Goal: Task Accomplishment & Management: Use online tool/utility

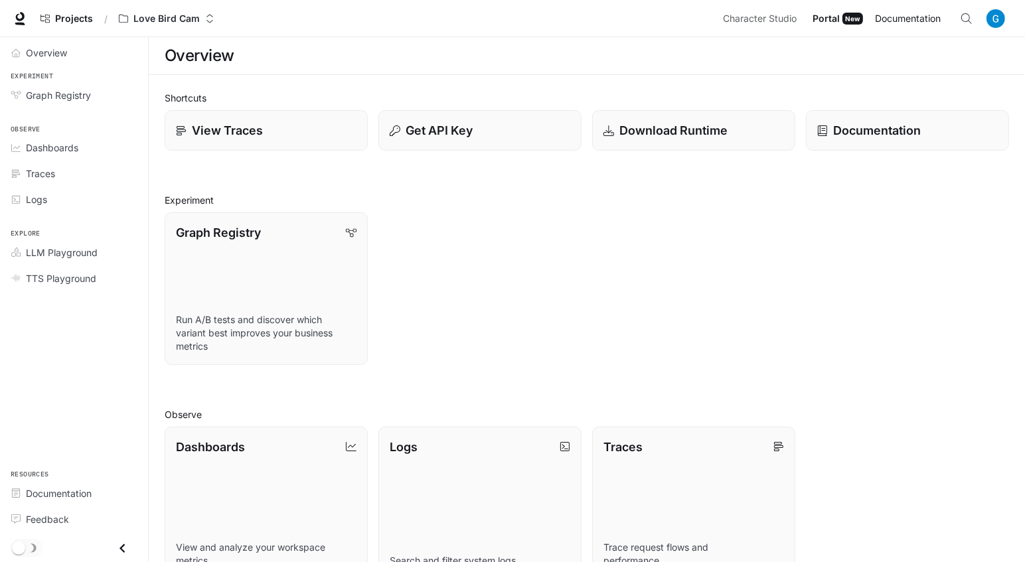
click at [889, 22] on span "Documentation" at bounding box center [908, 19] width 66 height 17
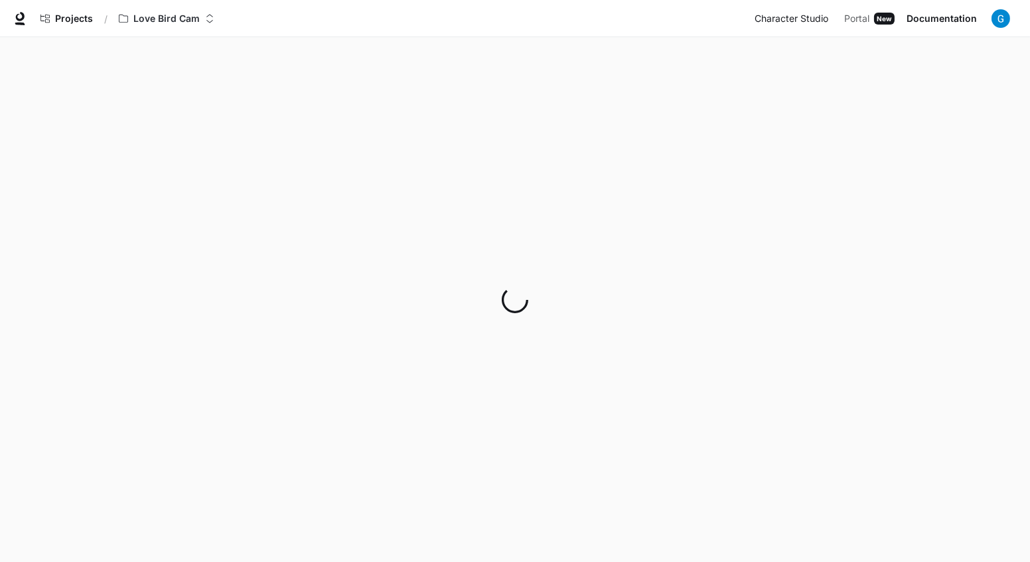
click at [803, 26] on span "Character Studio" at bounding box center [792, 19] width 74 height 17
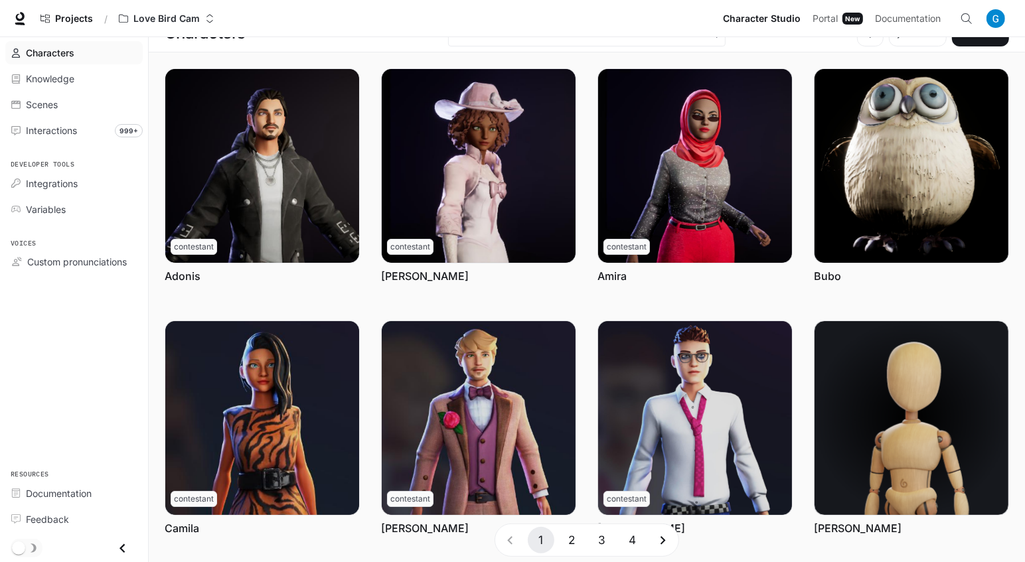
scroll to position [301, 0]
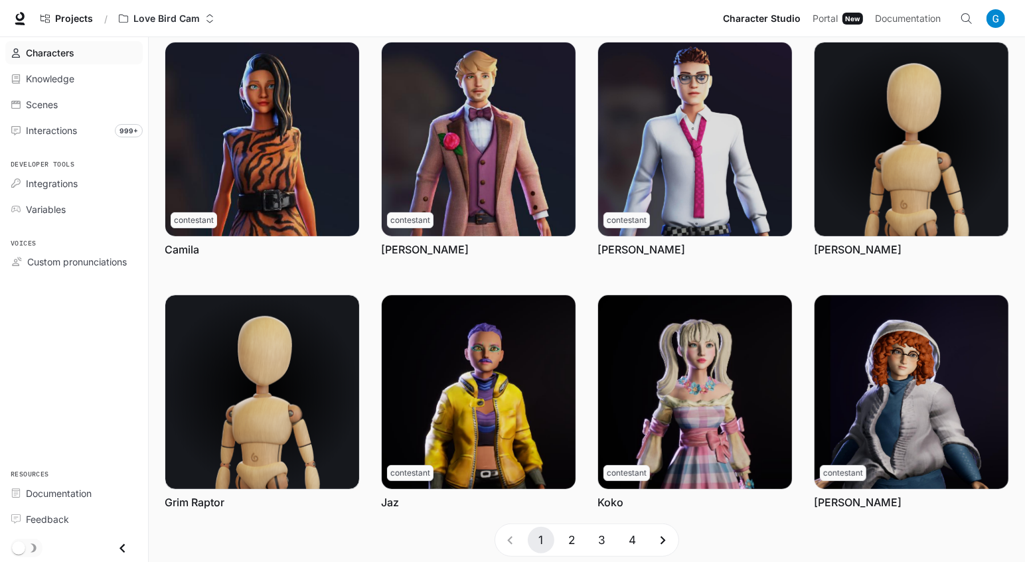
click at [578, 544] on button "2" at bounding box center [571, 540] width 27 height 27
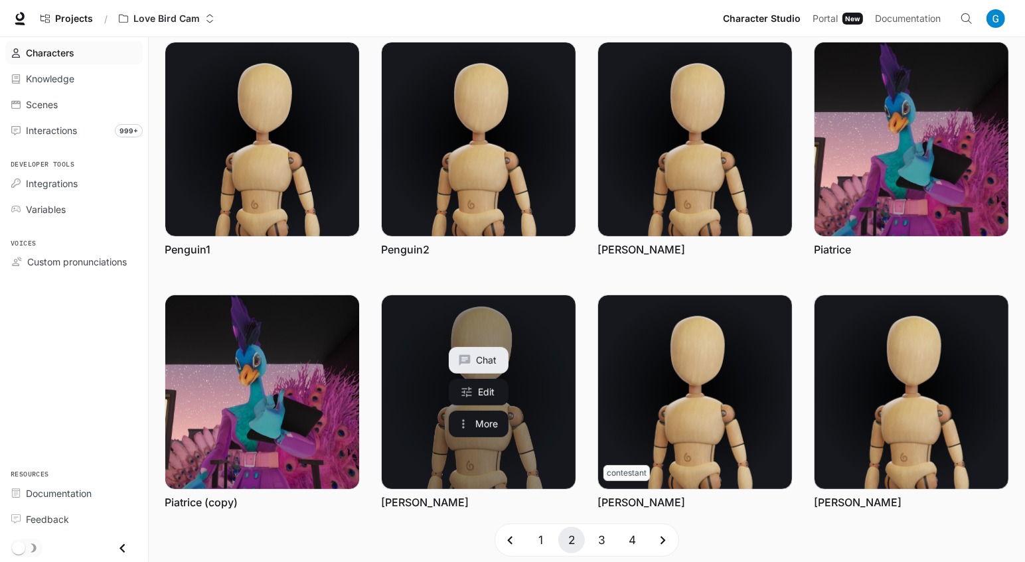
click at [418, 451] on link "Priscilla" at bounding box center [479, 392] width 194 height 194
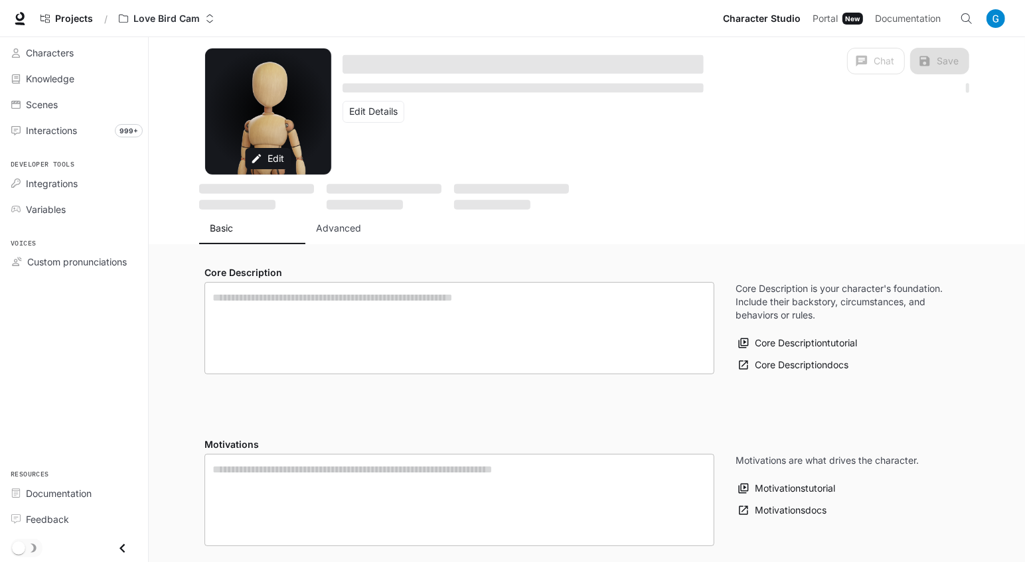
type textarea "**********"
type input "**********"
type input "*"
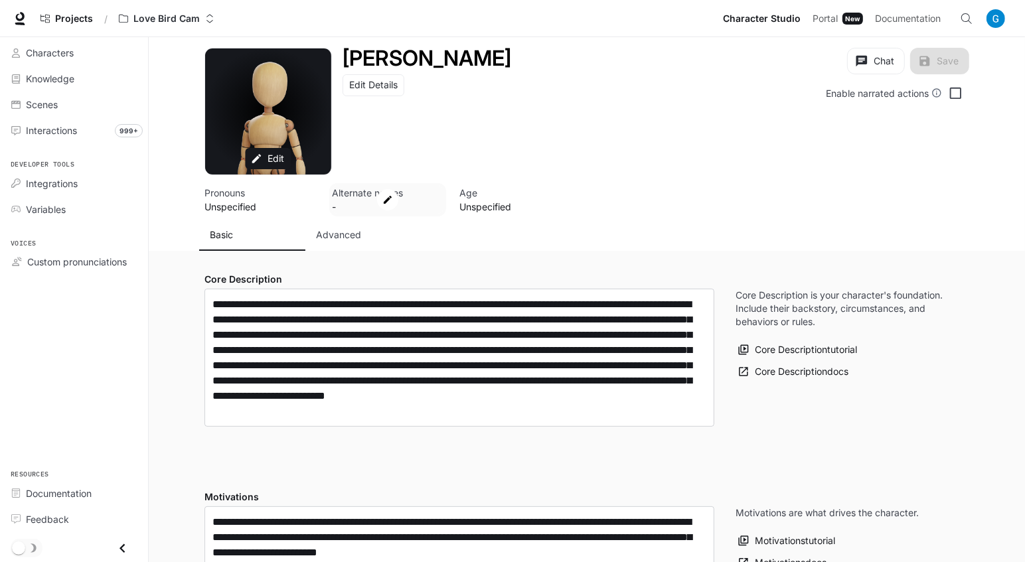
click at [344, 211] on div "Open character details dialog" at bounding box center [388, 200] width 112 height 28
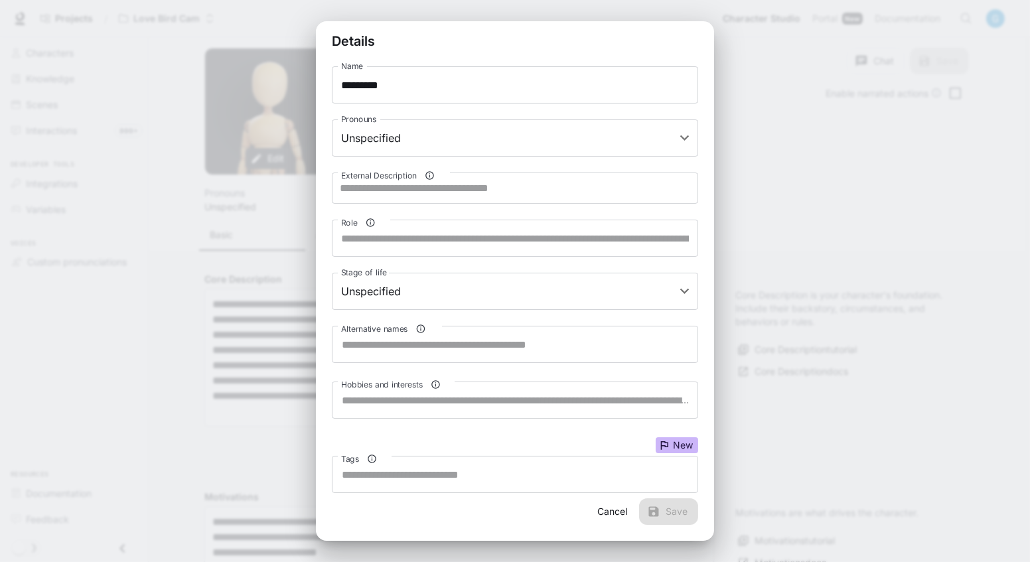
click at [294, 207] on div "**********" at bounding box center [515, 281] width 797 height 562
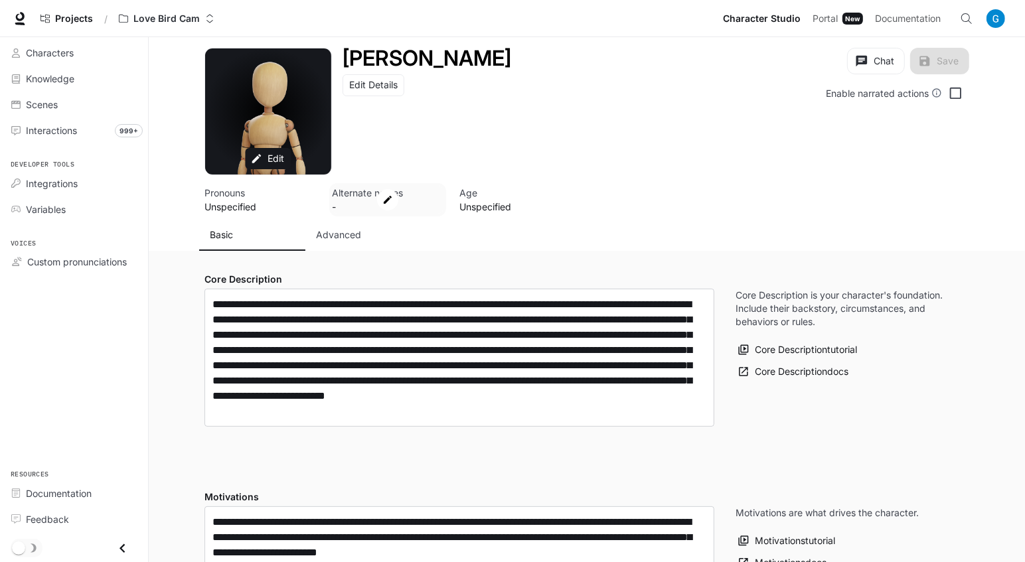
type input "**********"
click at [345, 248] on button "Advanced" at bounding box center [358, 235] width 106 height 32
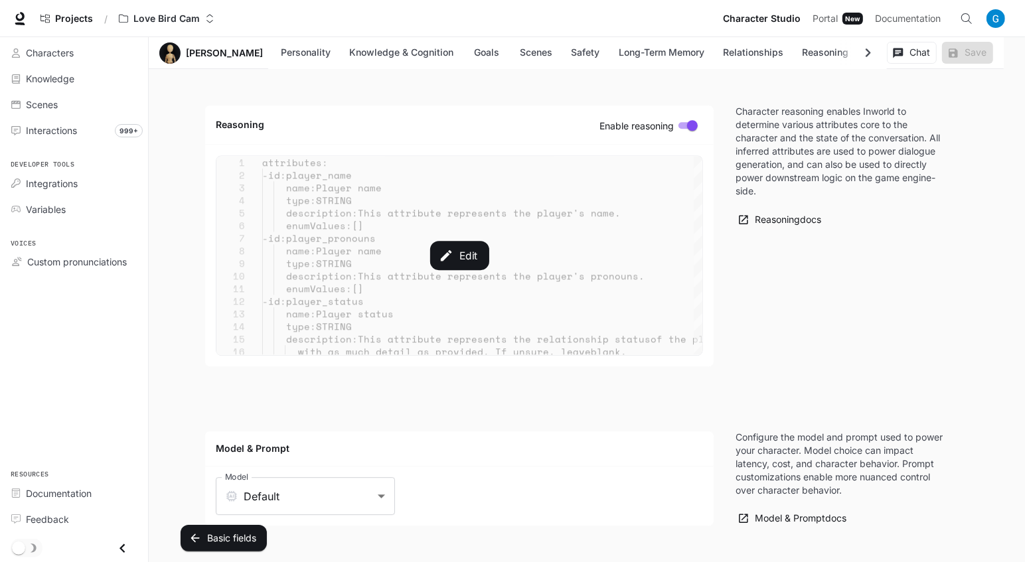
scroll to position [2999, 0]
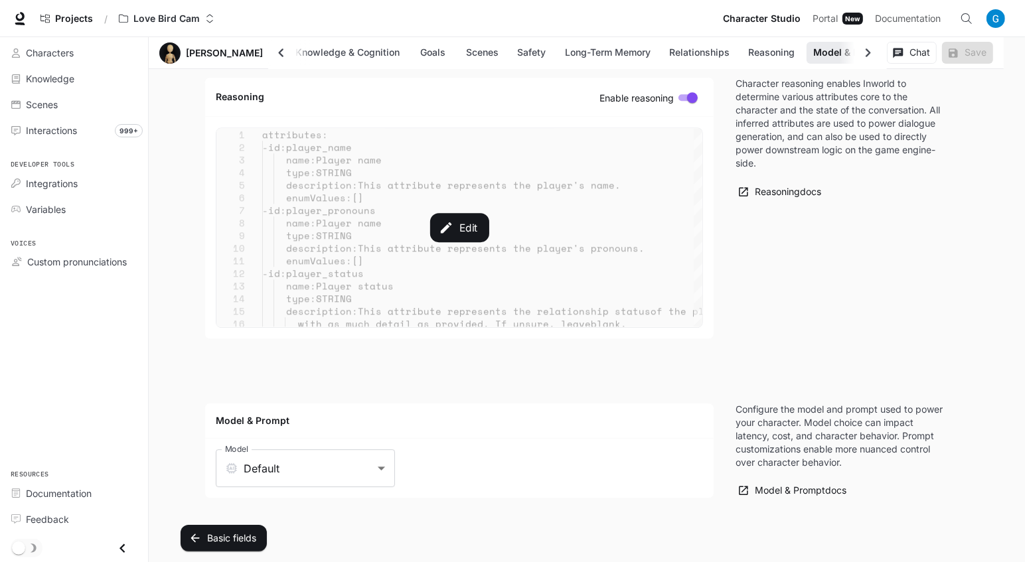
click at [422, 268] on div "Edit" at bounding box center [459, 227] width 486 height 199
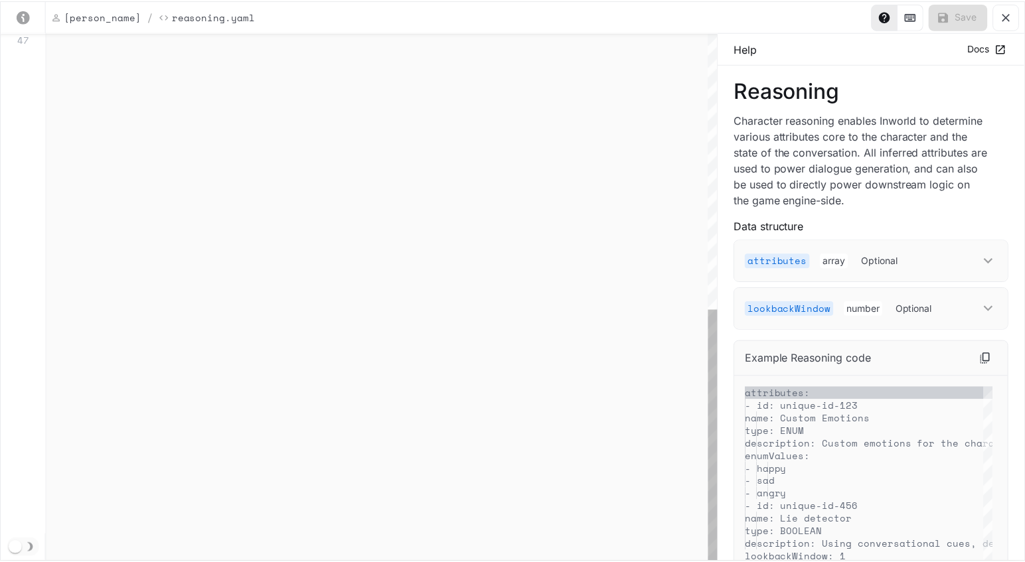
scroll to position [151, 0]
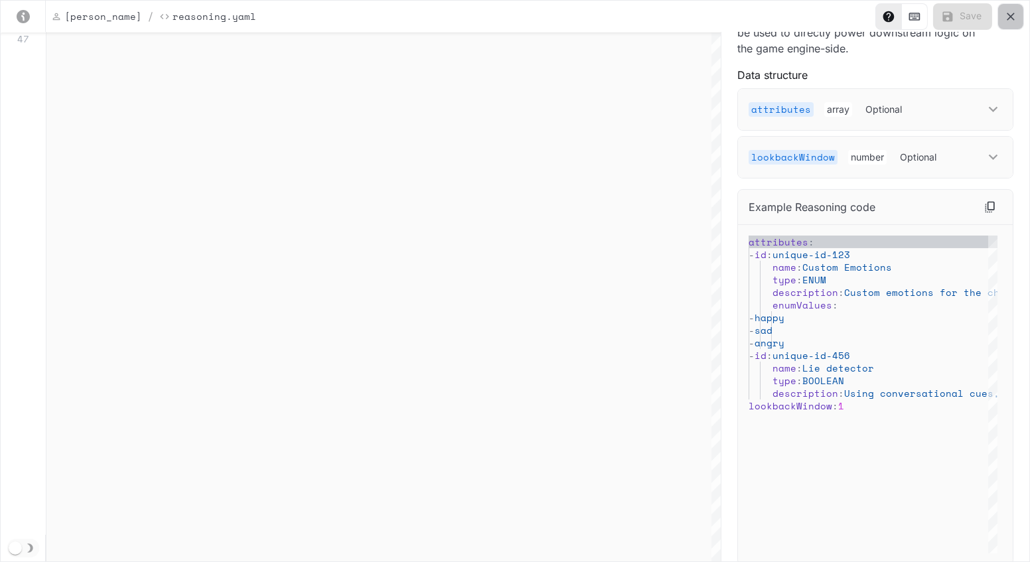
click at [1007, 19] on icon "yaml-editor" at bounding box center [1010, 16] width 13 height 13
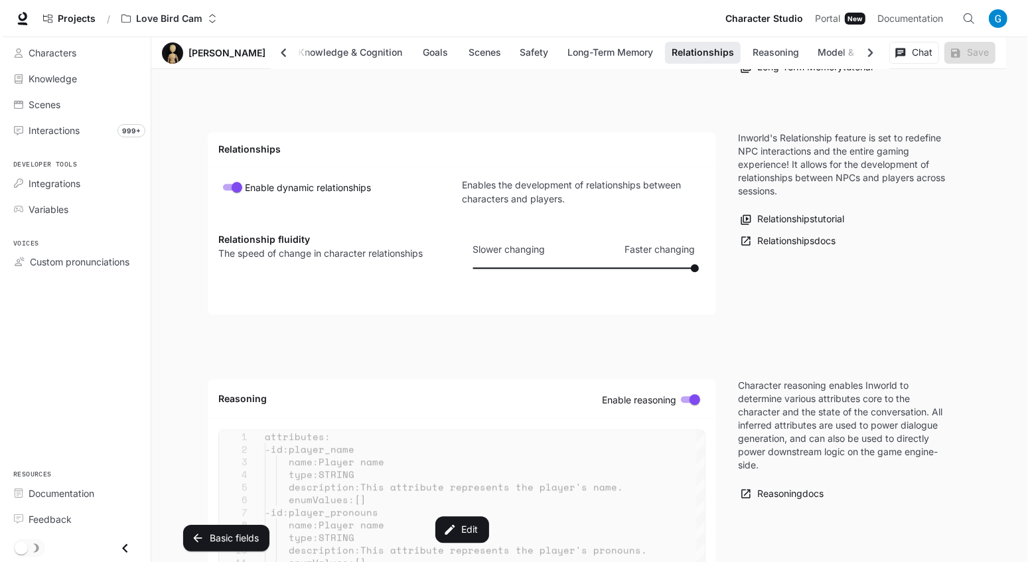
scroll to position [2878, 0]
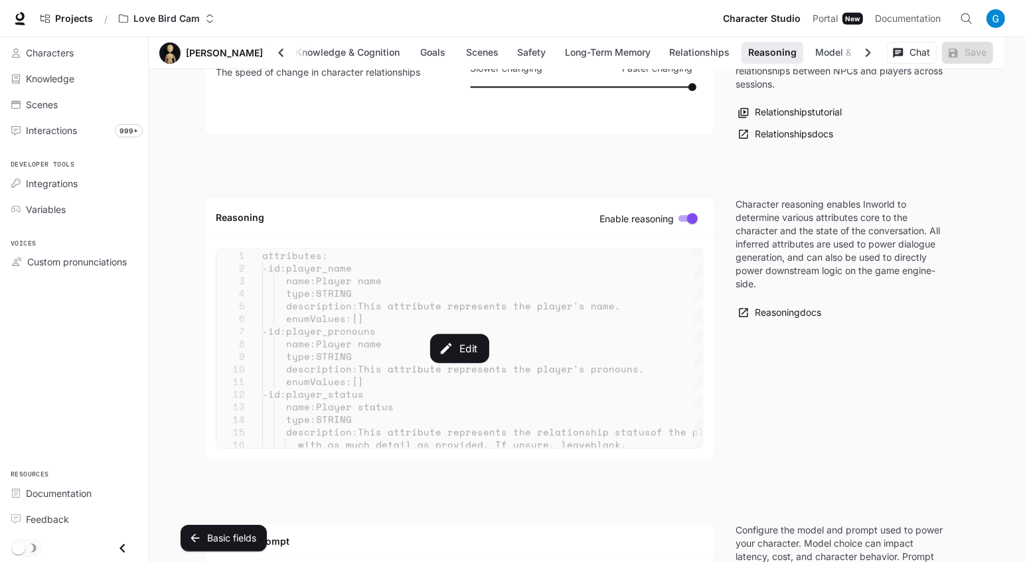
click at [490, 281] on div "Edit" at bounding box center [459, 348] width 486 height 199
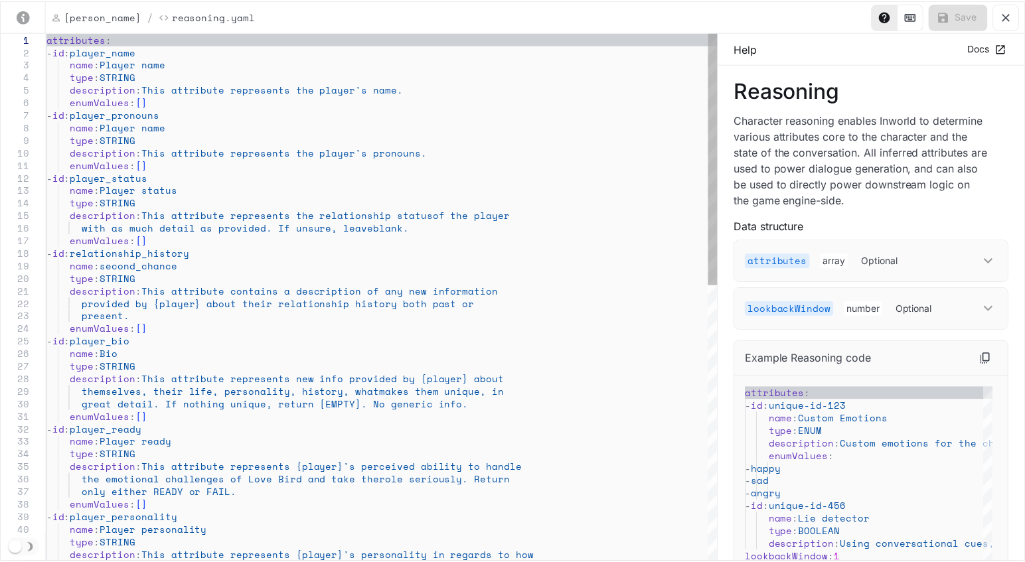
scroll to position [0, 0]
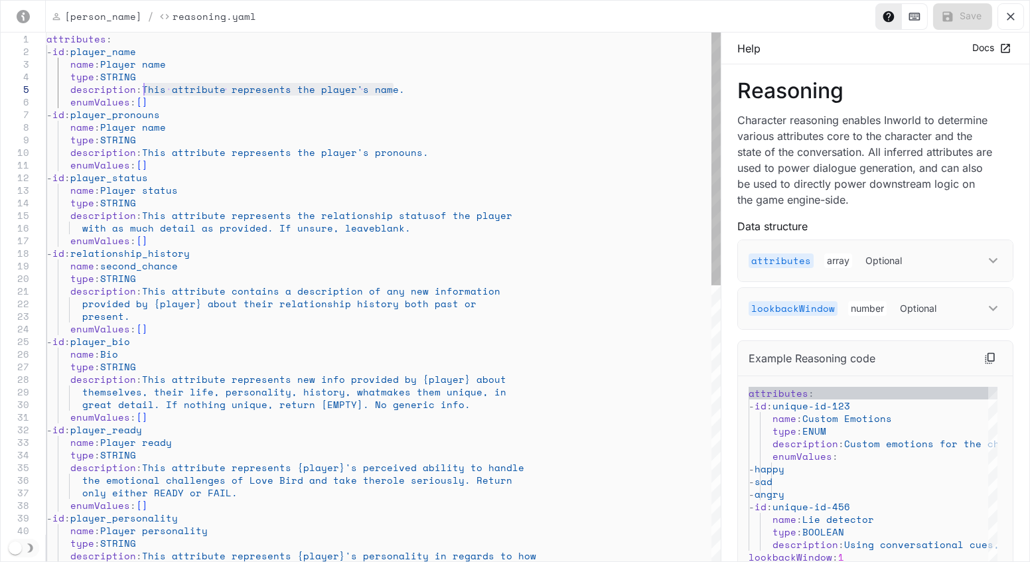
drag, startPoint x: 416, startPoint y: 88, endPoint x: 145, endPoint y: 88, distance: 270.8
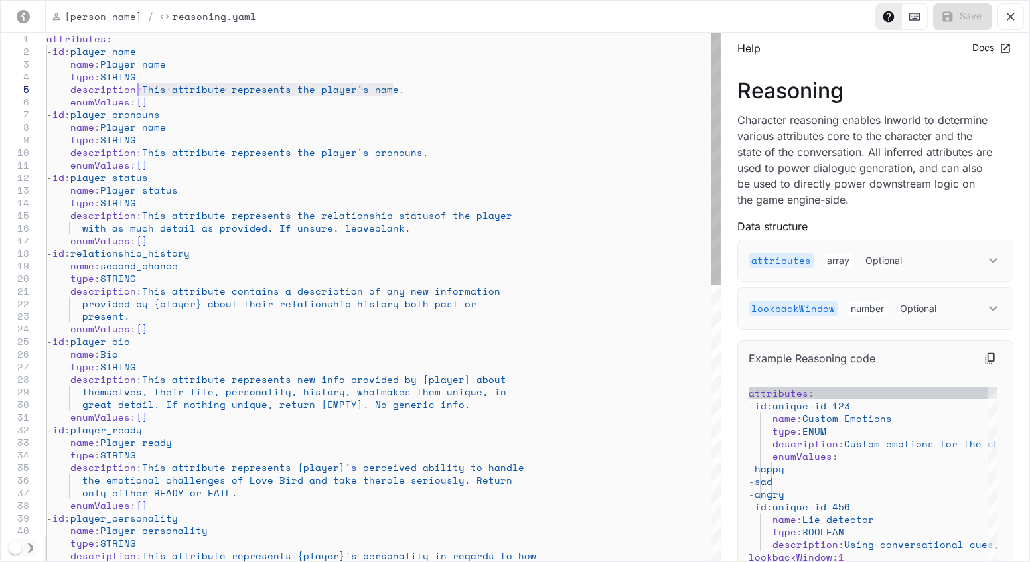
drag, startPoint x: 428, startPoint y: 90, endPoint x: 139, endPoint y: 86, distance: 288.8
click at [1004, 29] on button "yaml-editor" at bounding box center [1011, 16] width 27 height 27
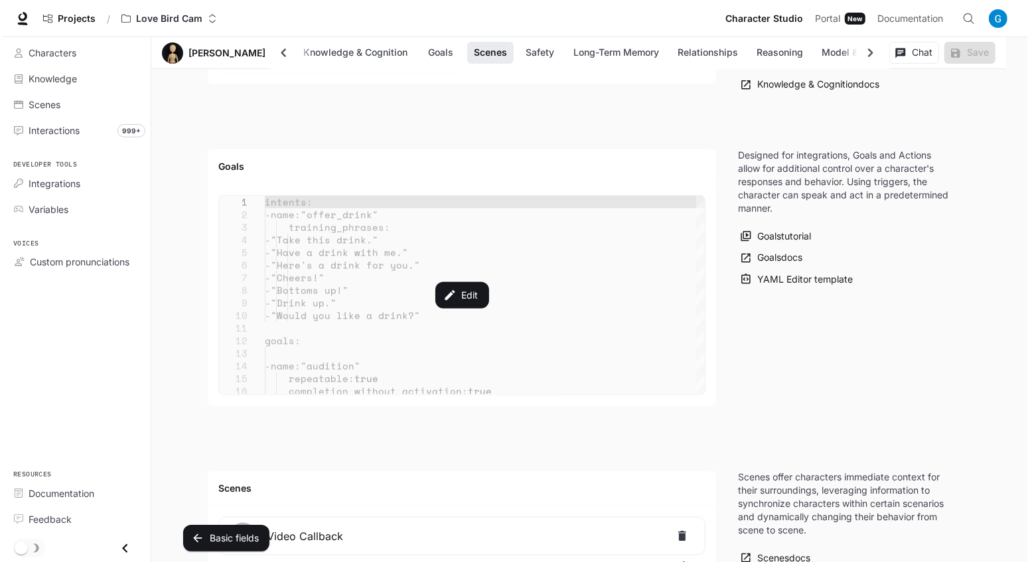
scroll to position [1188, 0]
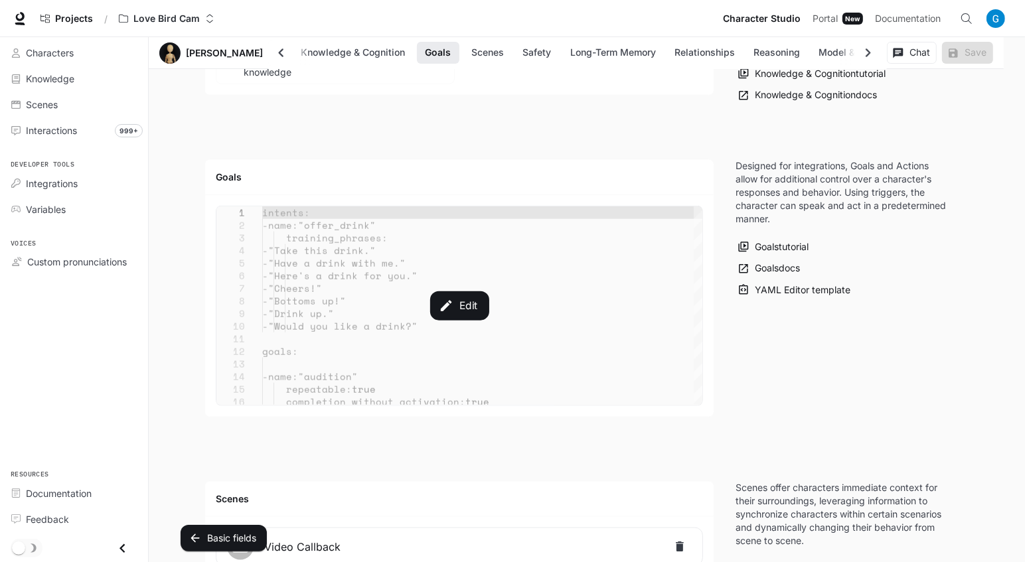
click at [339, 277] on div "Edit" at bounding box center [459, 305] width 486 height 199
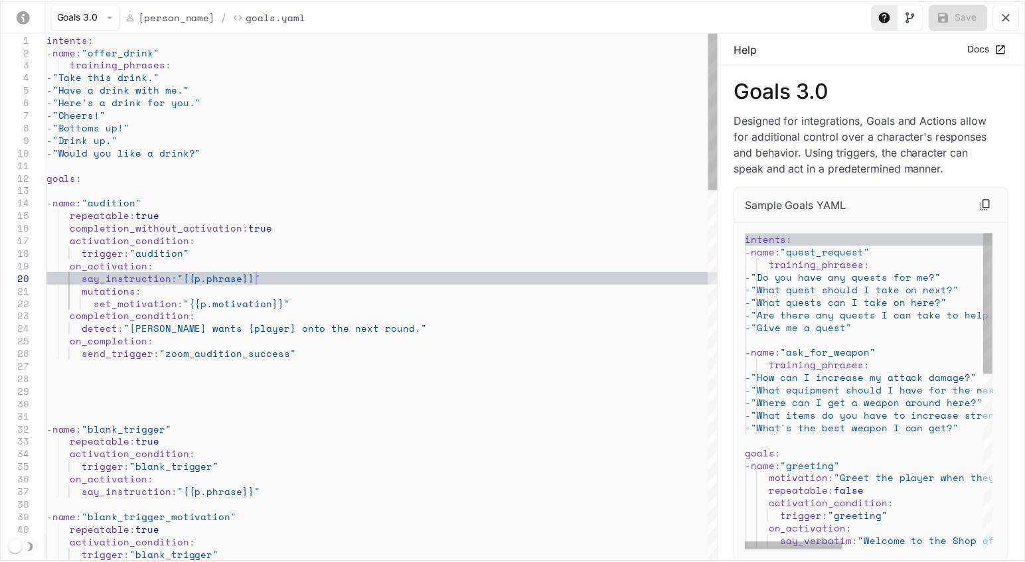
scroll to position [0, 0]
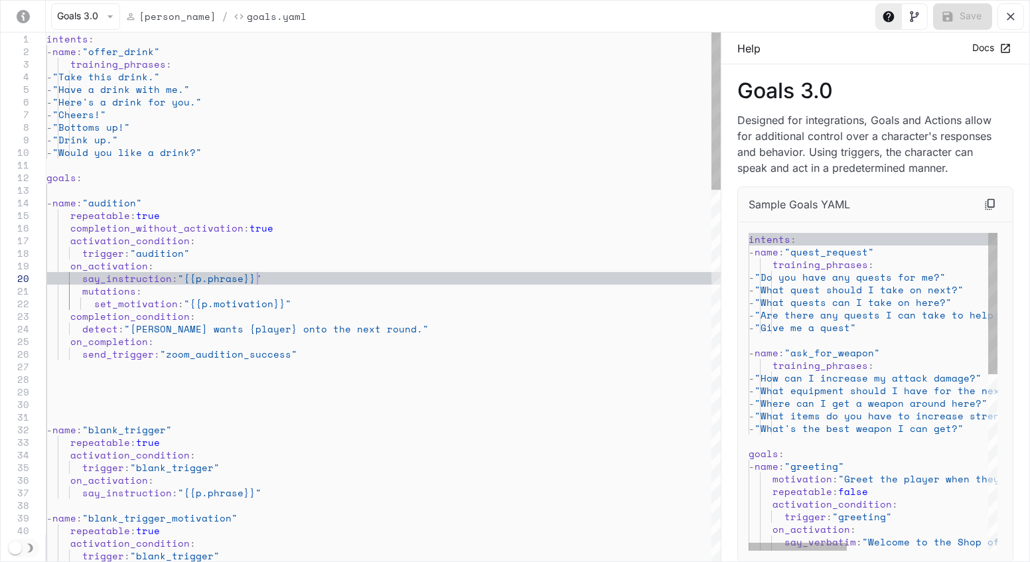
type textarea "**********"
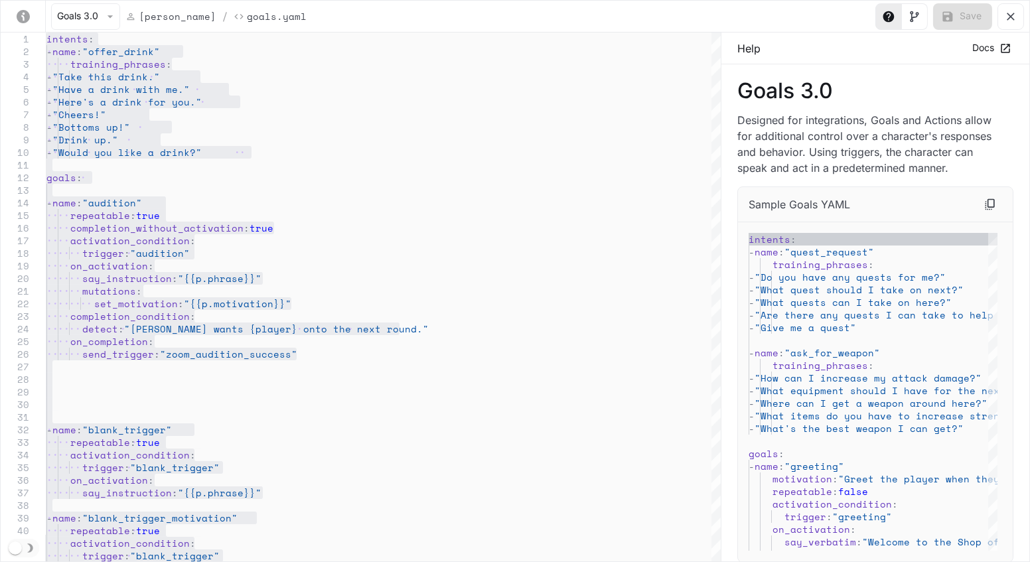
click at [1016, 18] on icon "yaml-editor" at bounding box center [1010, 16] width 13 height 13
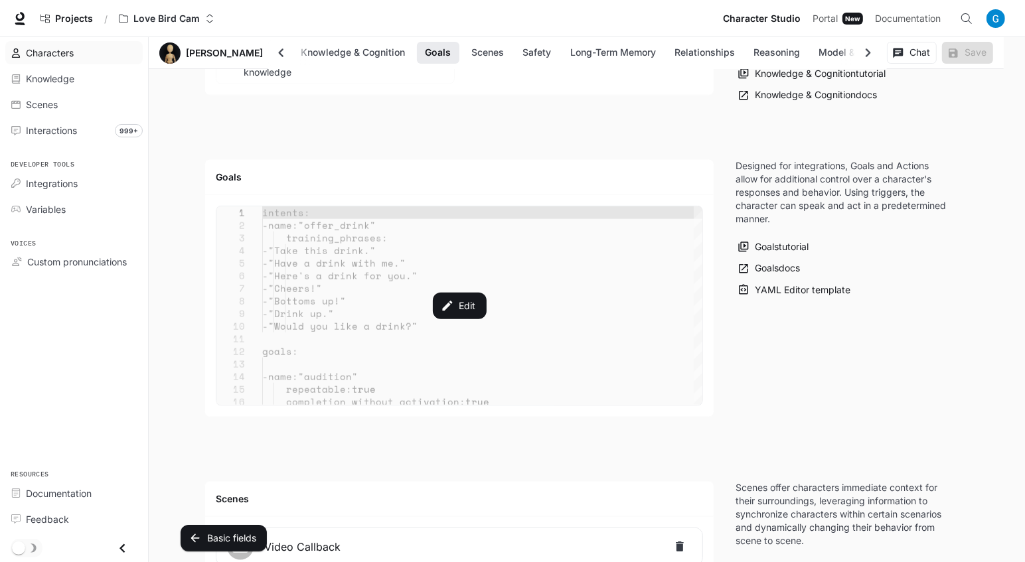
click at [64, 62] on link "Characters" at bounding box center [73, 52] width 137 height 23
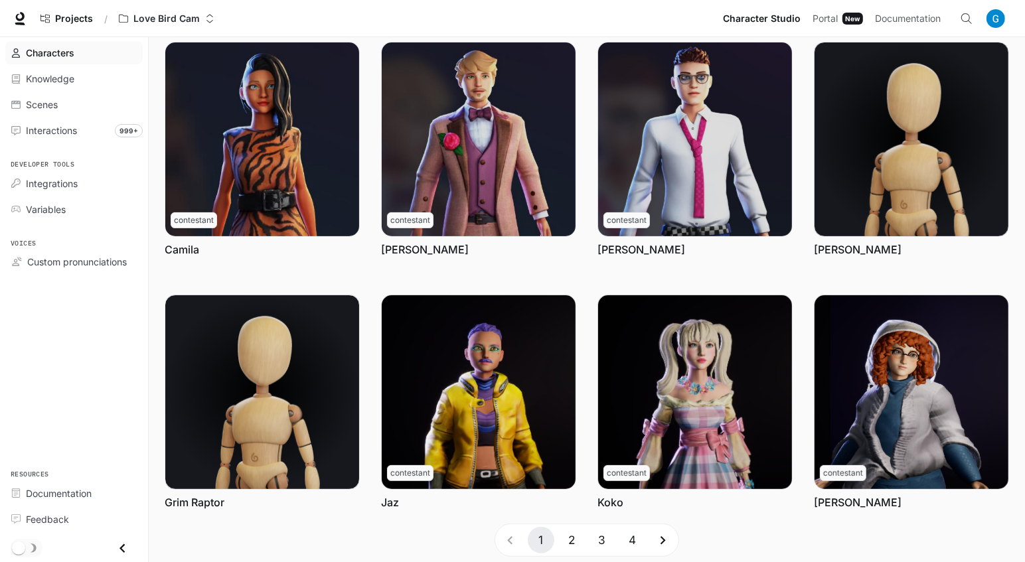
scroll to position [334, 0]
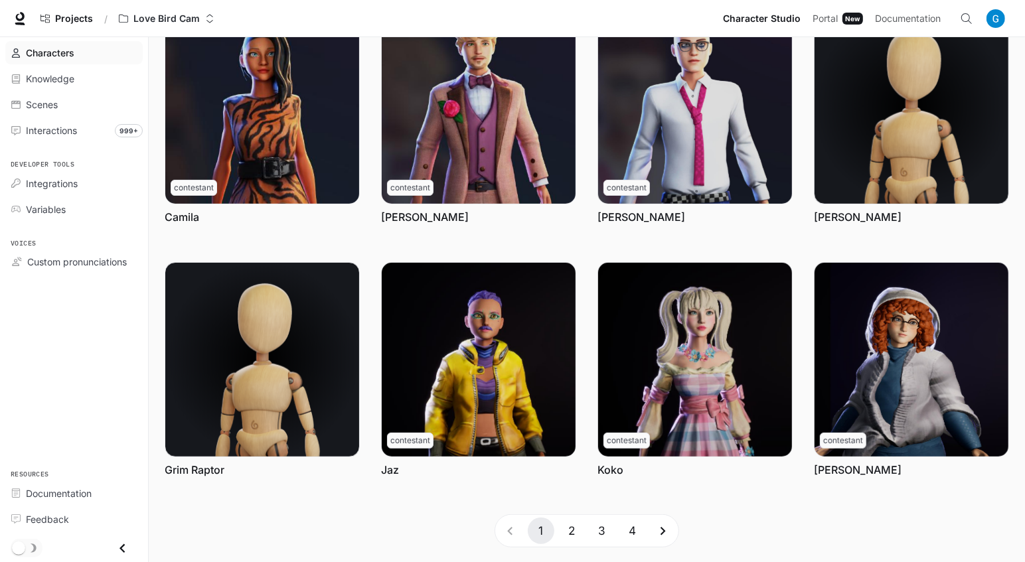
click at [564, 526] on button "2" at bounding box center [571, 531] width 27 height 27
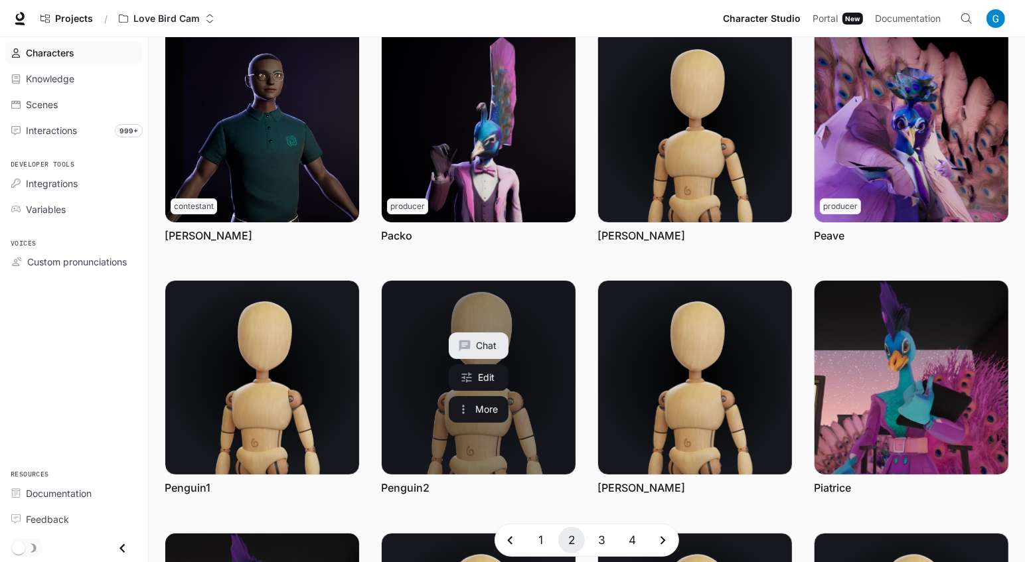
scroll to position [0, 0]
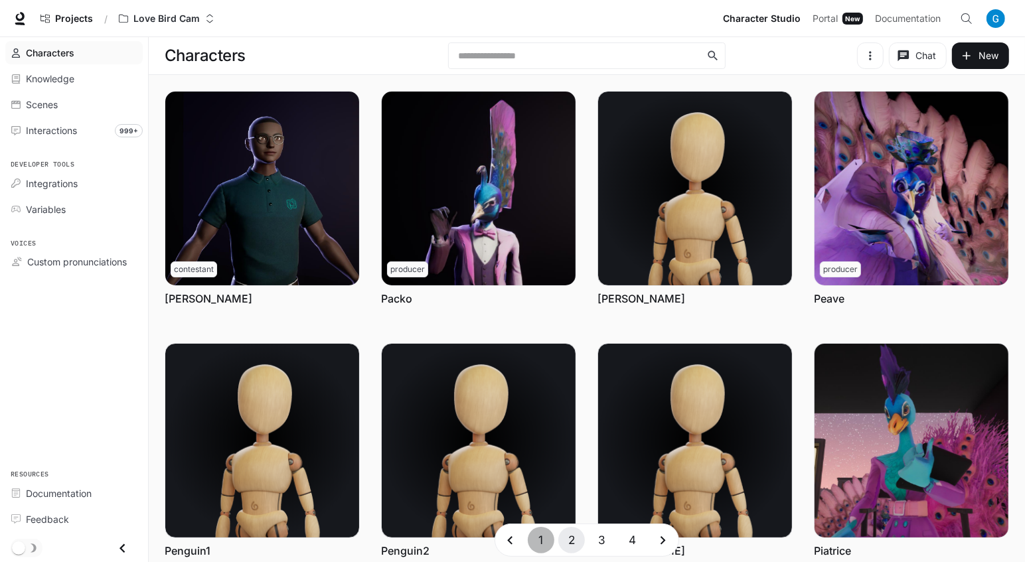
click at [548, 540] on button "1" at bounding box center [541, 540] width 27 height 27
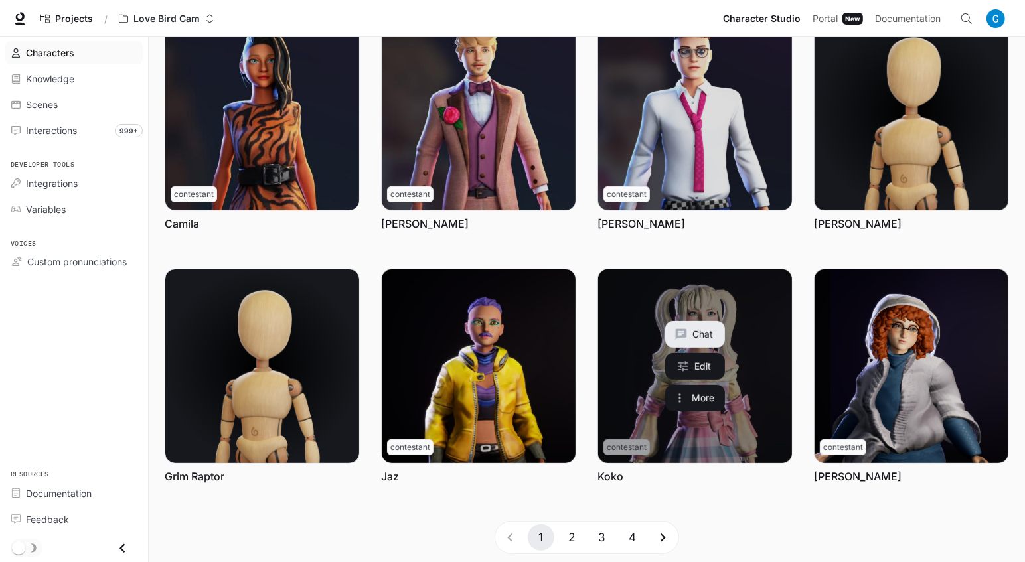
scroll to position [334, 0]
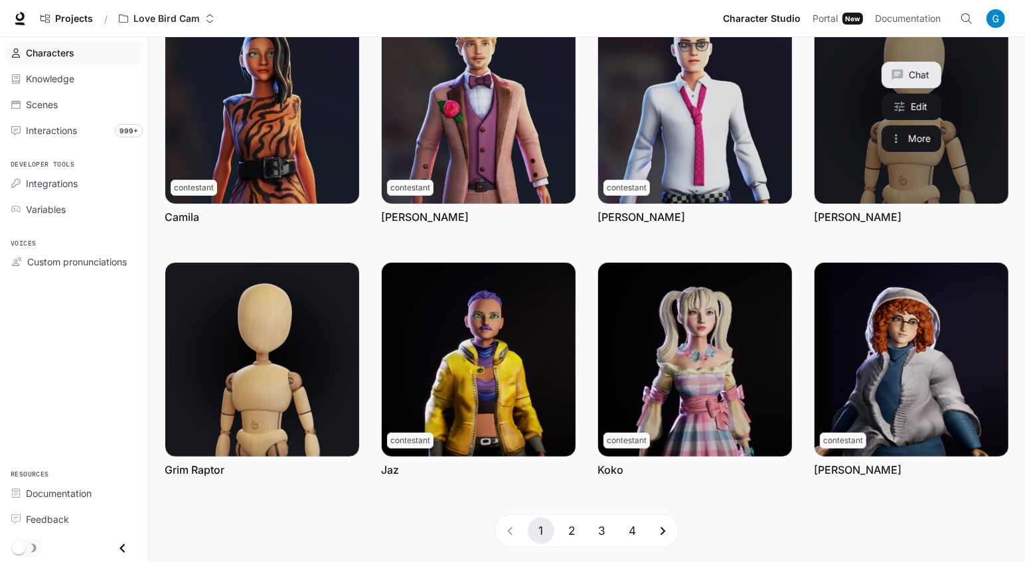
click at [847, 150] on link "Gregull" at bounding box center [911, 107] width 194 height 194
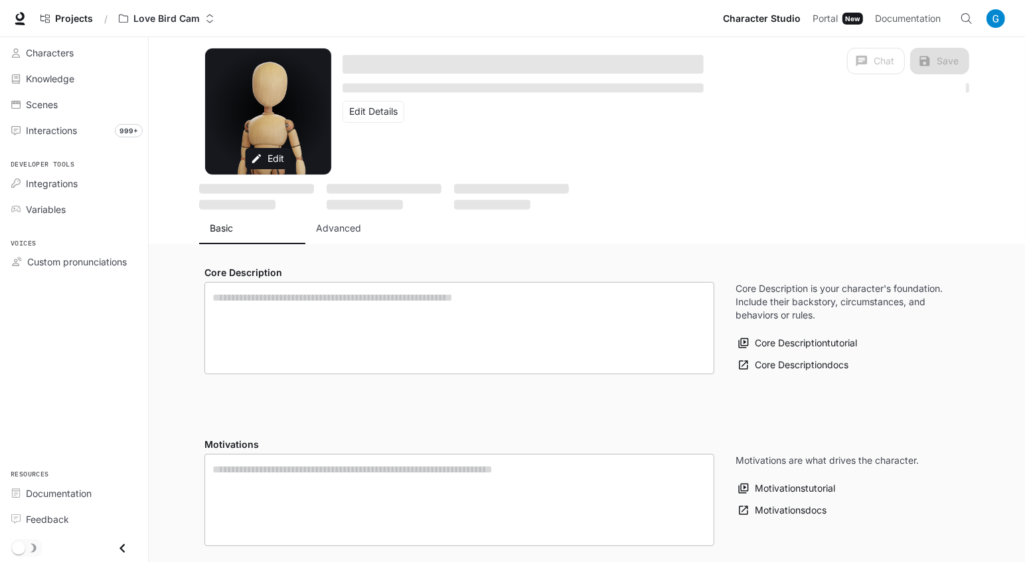
type textarea "**********"
type input "**********"
type textarea "**********"
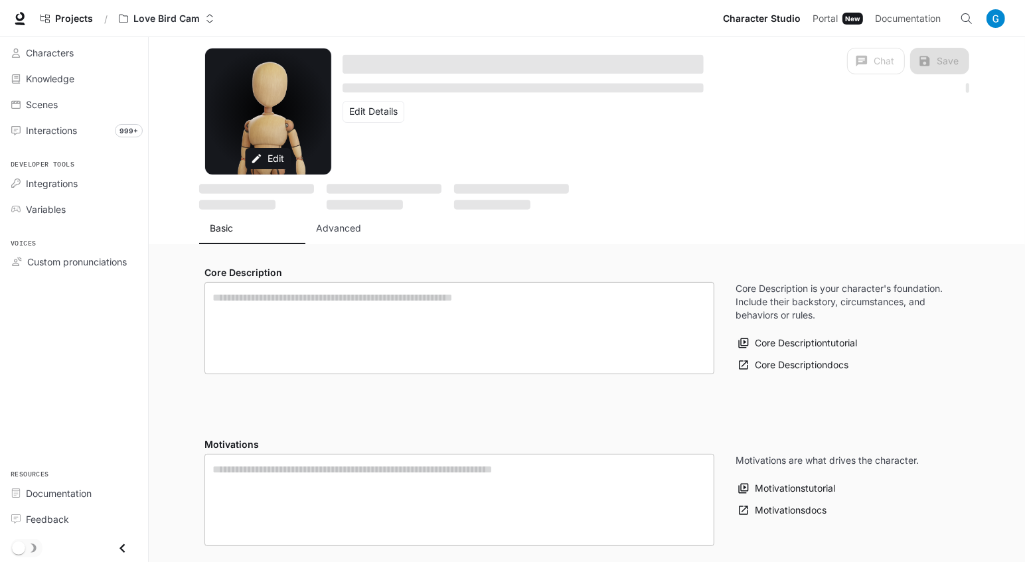
type input "**********"
type input "*"
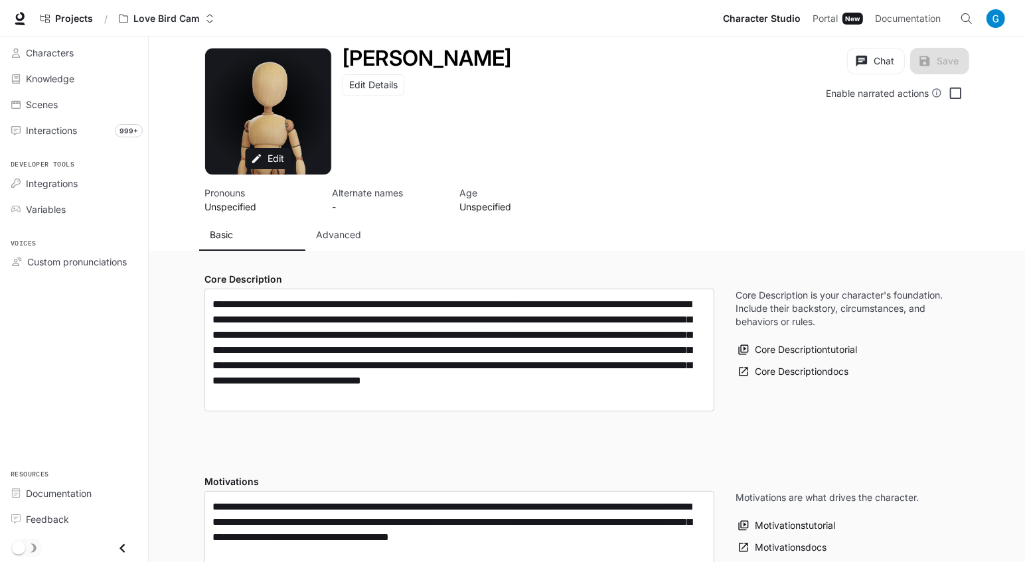
click at [372, 244] on button "Advanced" at bounding box center [358, 235] width 106 height 32
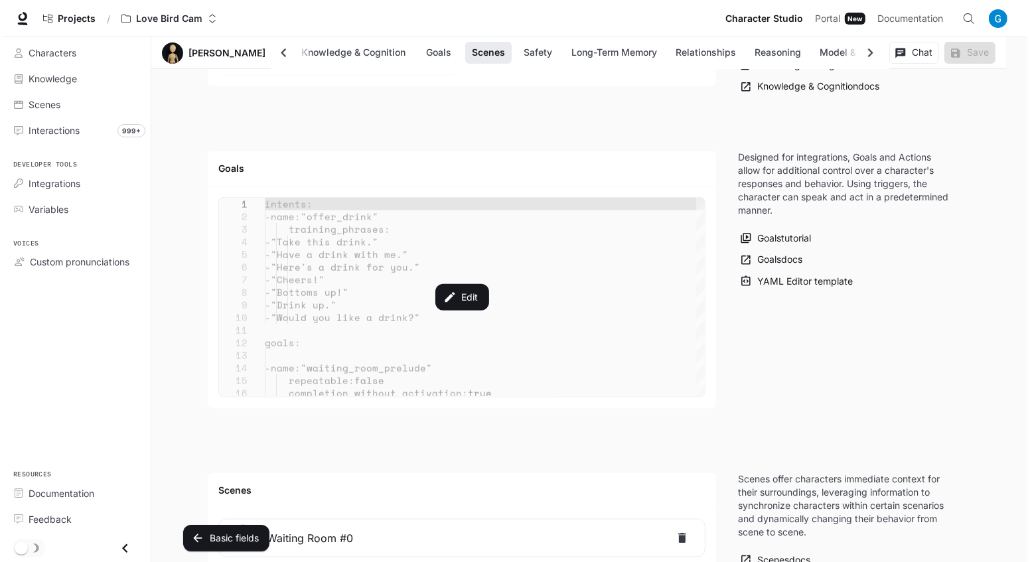
scroll to position [1156, 0]
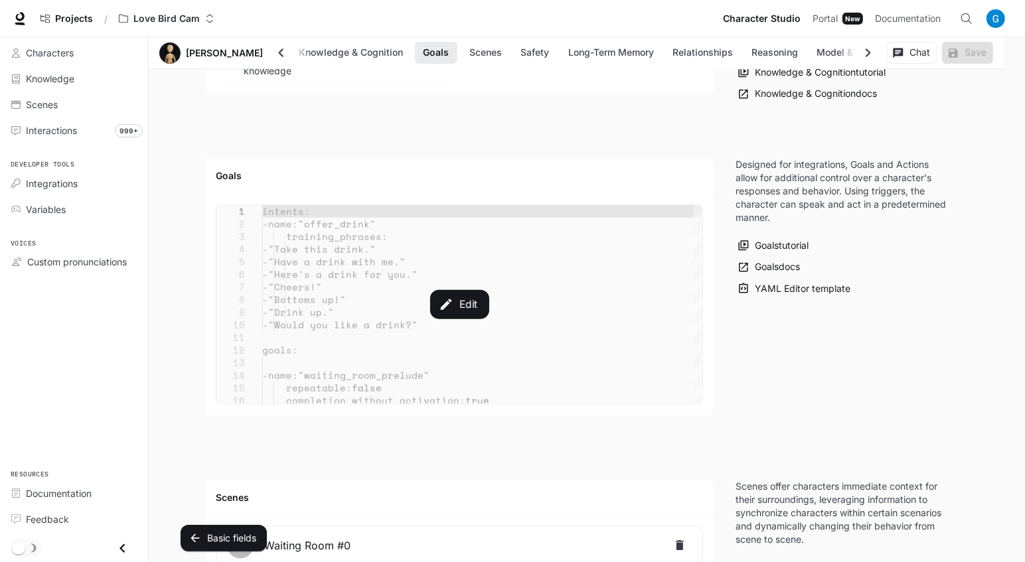
click at [443, 321] on div "Edit" at bounding box center [459, 304] width 486 height 199
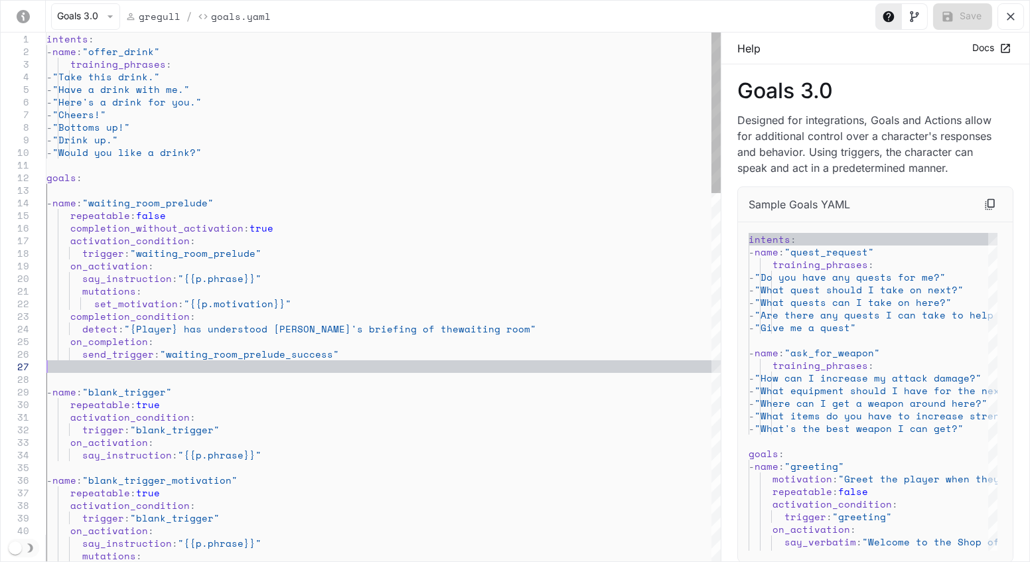
scroll to position [0, 0]
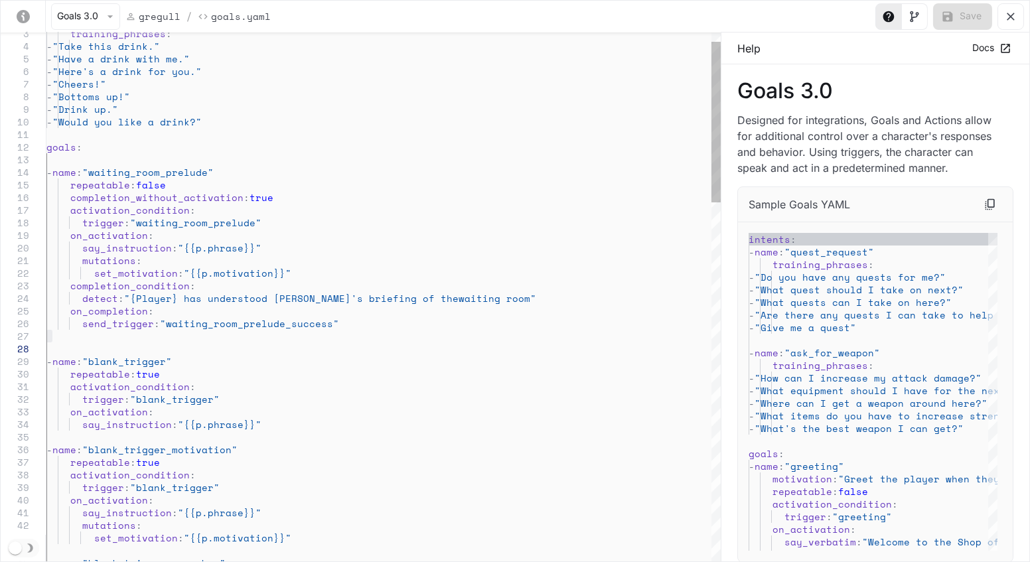
drag, startPoint x: 131, startPoint y: 368, endPoint x: 345, endPoint y: 376, distance: 213.2
drag, startPoint x: 483, startPoint y: 297, endPoint x: 204, endPoint y: 300, distance: 278.8
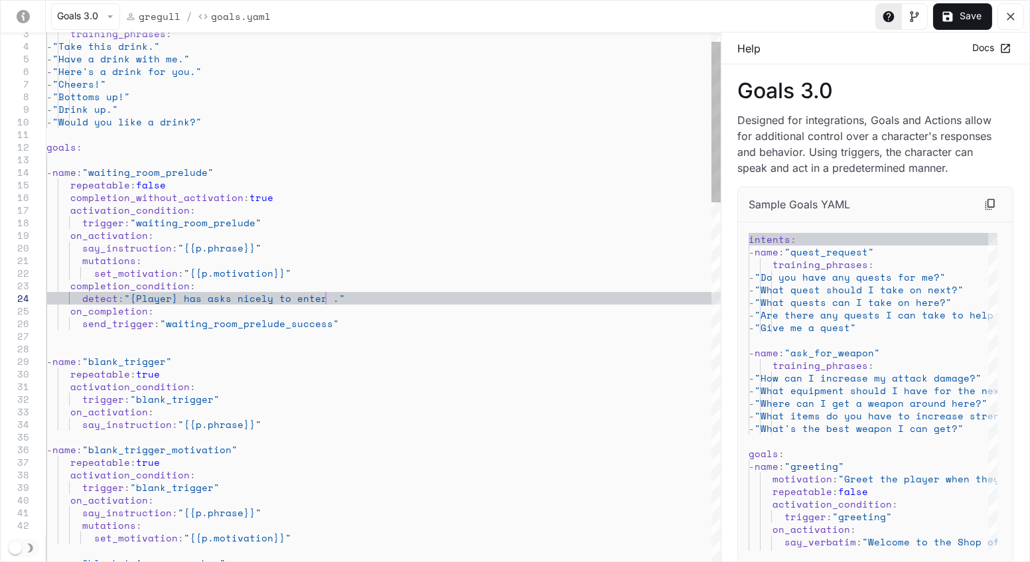
scroll to position [37, 289]
click at [960, 23] on button "Save" at bounding box center [962, 16] width 59 height 27
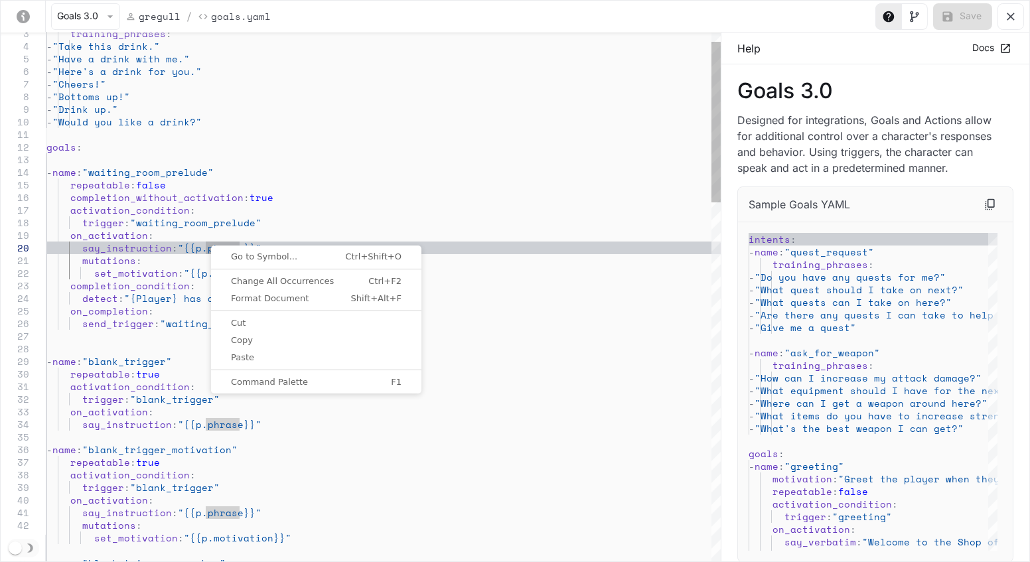
scroll to position [37, 164]
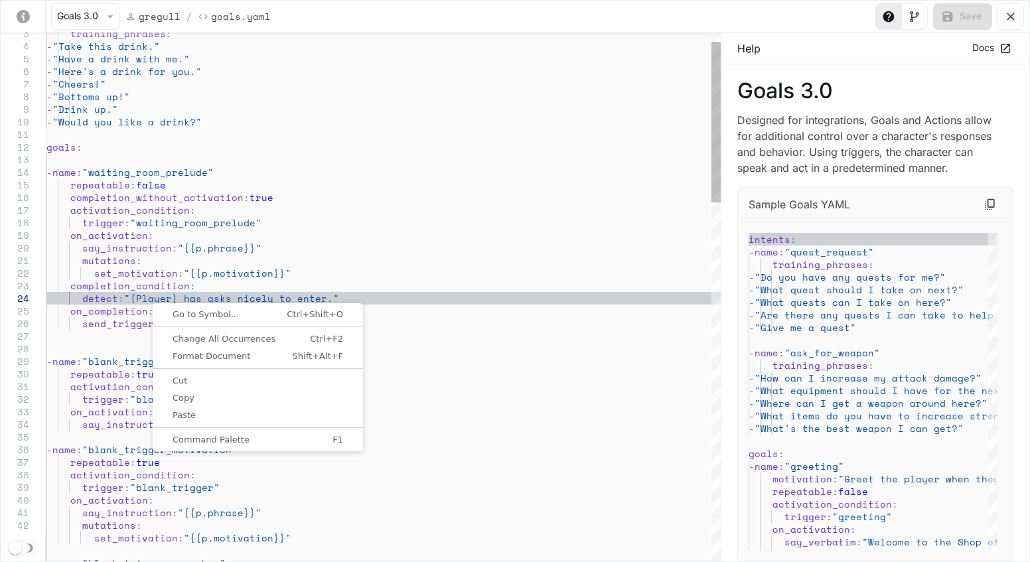
scroll to position [37, 108]
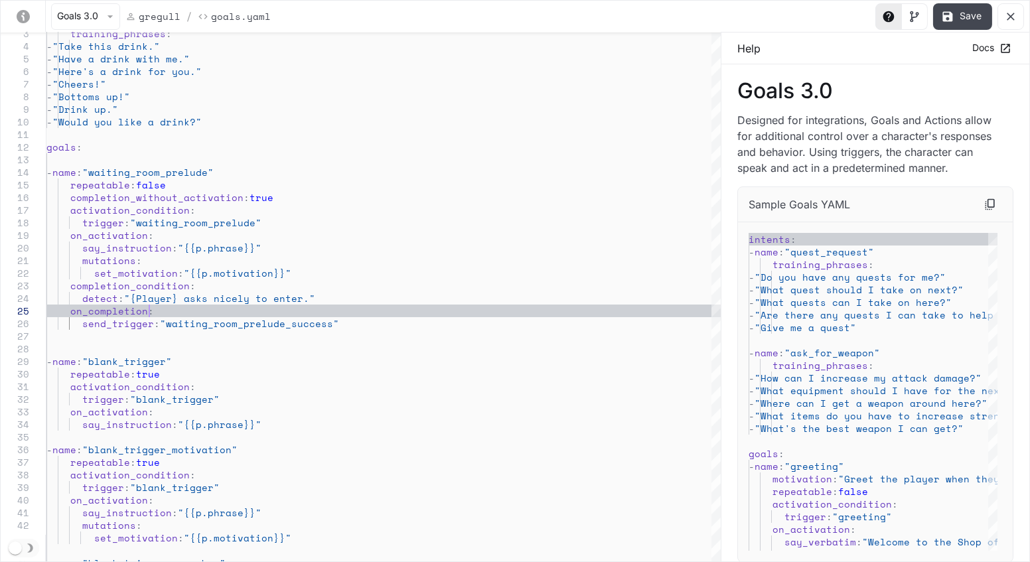
click at [951, 25] on button "Save" at bounding box center [962, 16] width 59 height 27
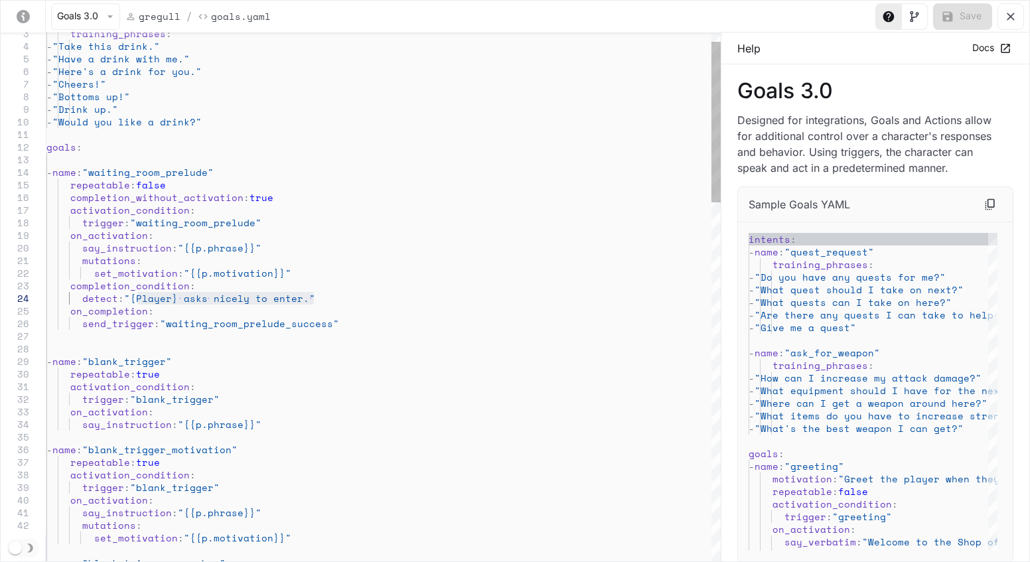
drag, startPoint x: 139, startPoint y: 294, endPoint x: 325, endPoint y: 303, distance: 186.1
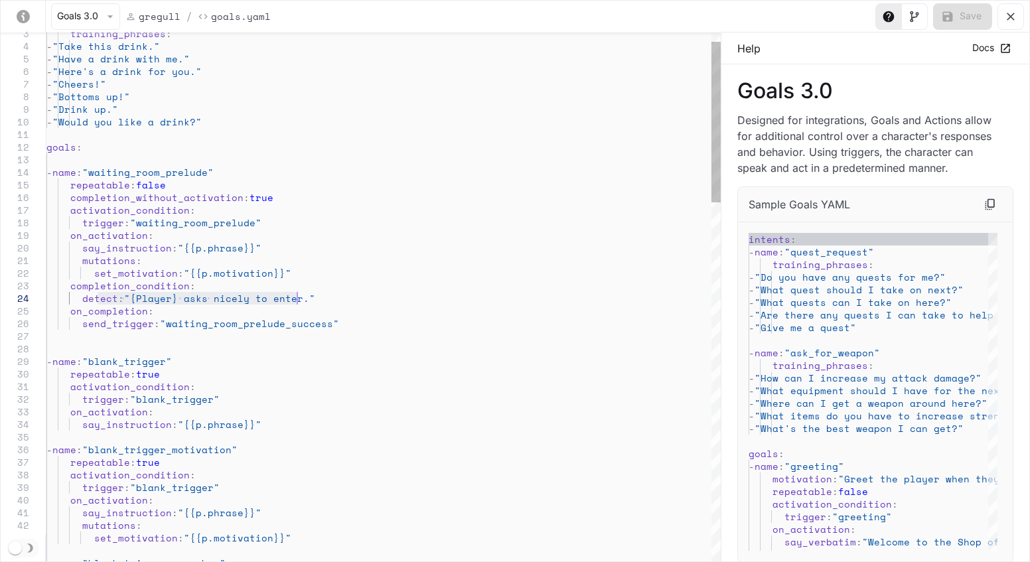
drag, startPoint x: 97, startPoint y: 299, endPoint x: 307, endPoint y: 301, distance: 210.4
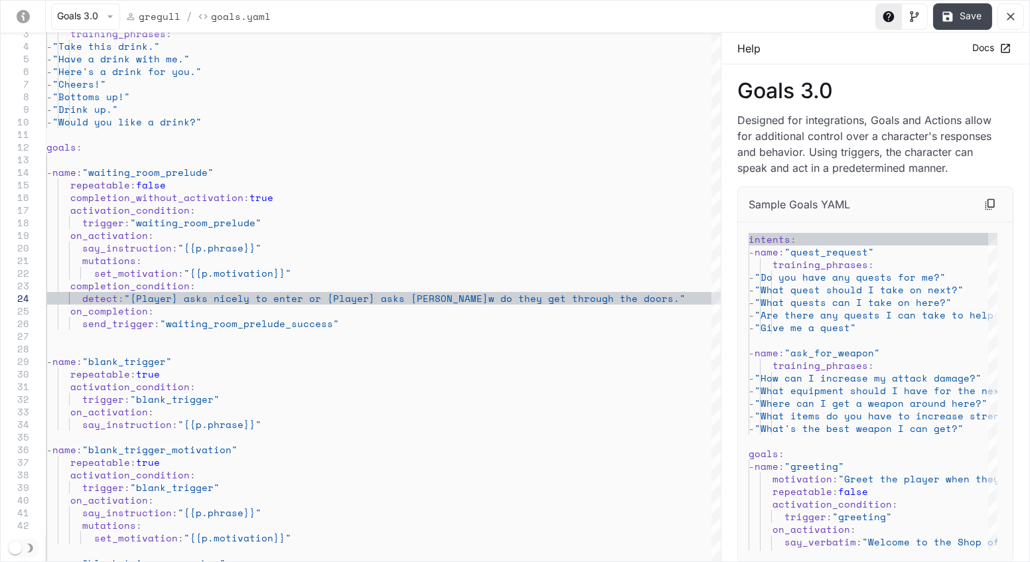
click at [947, 12] on icon "yaml-editor" at bounding box center [947, 16] width 13 height 13
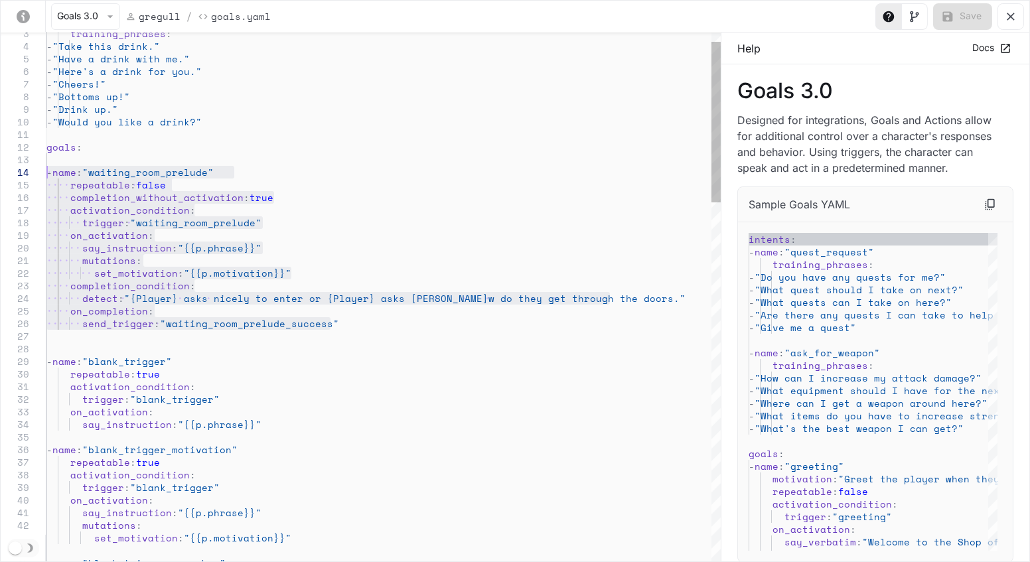
drag, startPoint x: 352, startPoint y: 326, endPoint x: 38, endPoint y: 175, distance: 348.9
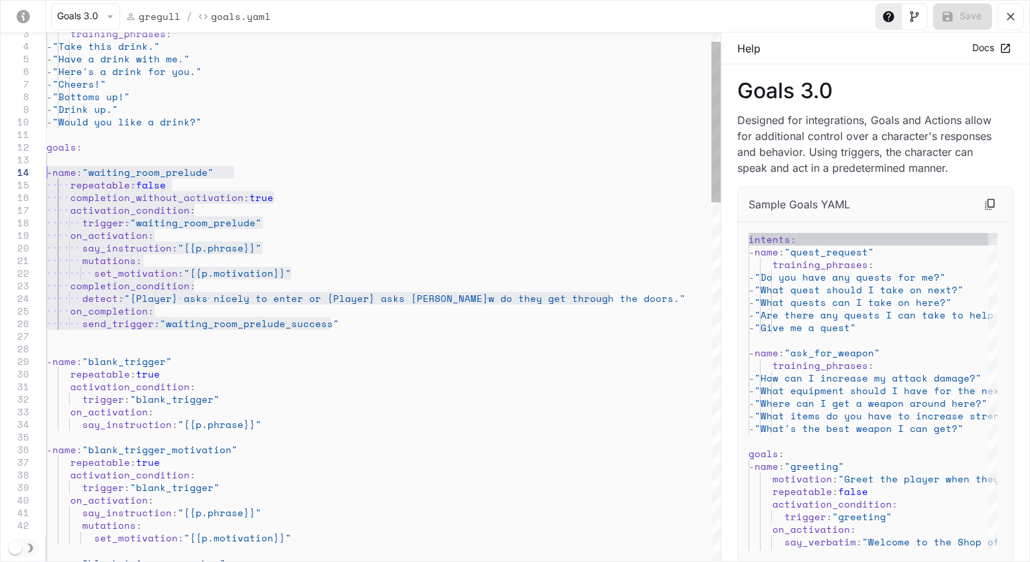
drag, startPoint x: 348, startPoint y: 323, endPoint x: 38, endPoint y: 171, distance: 344.7
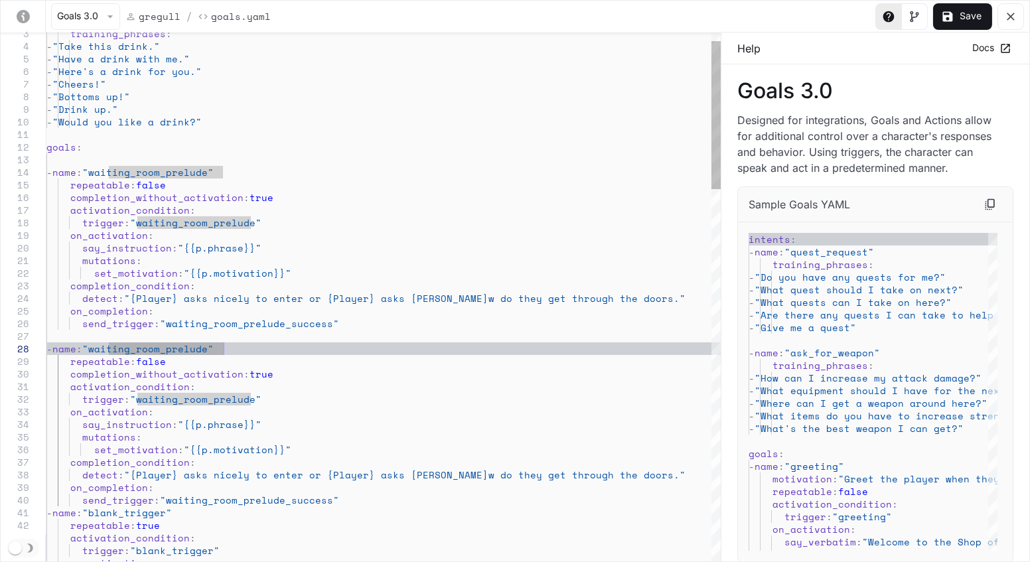
scroll to position [87, 182]
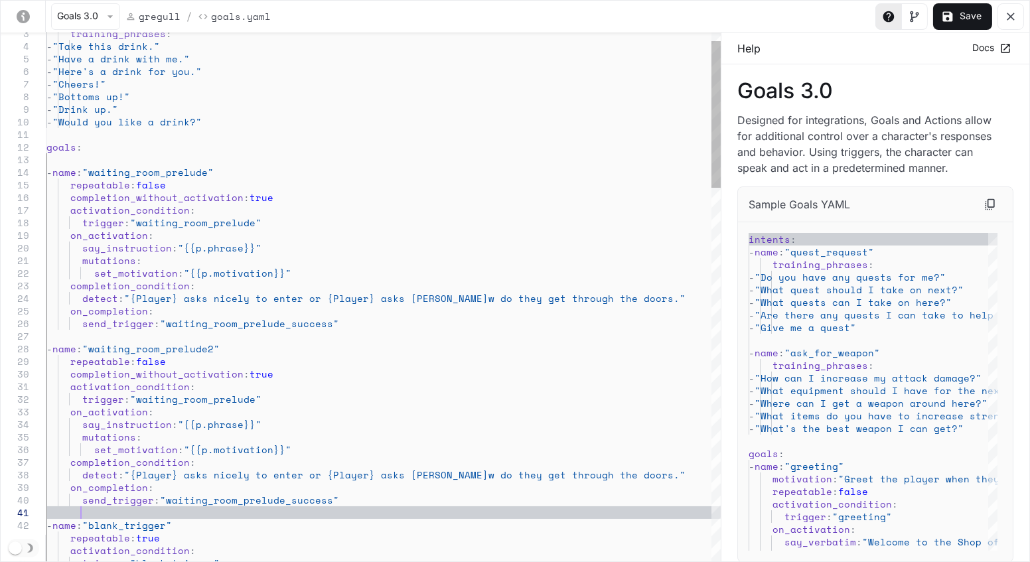
scroll to position [12, 33]
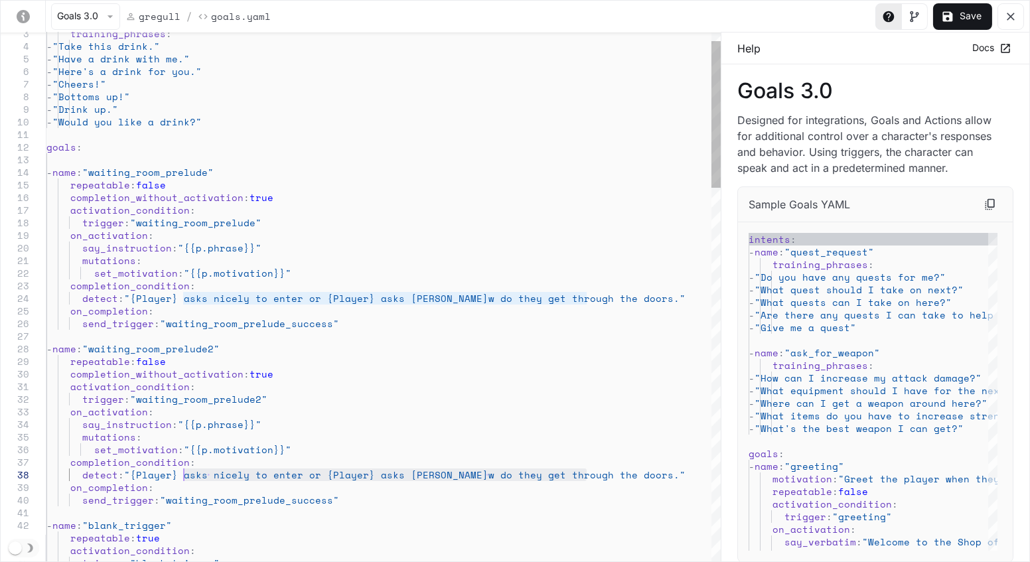
drag, startPoint x: 588, startPoint y: 474, endPoint x: 183, endPoint y: 479, distance: 404.9
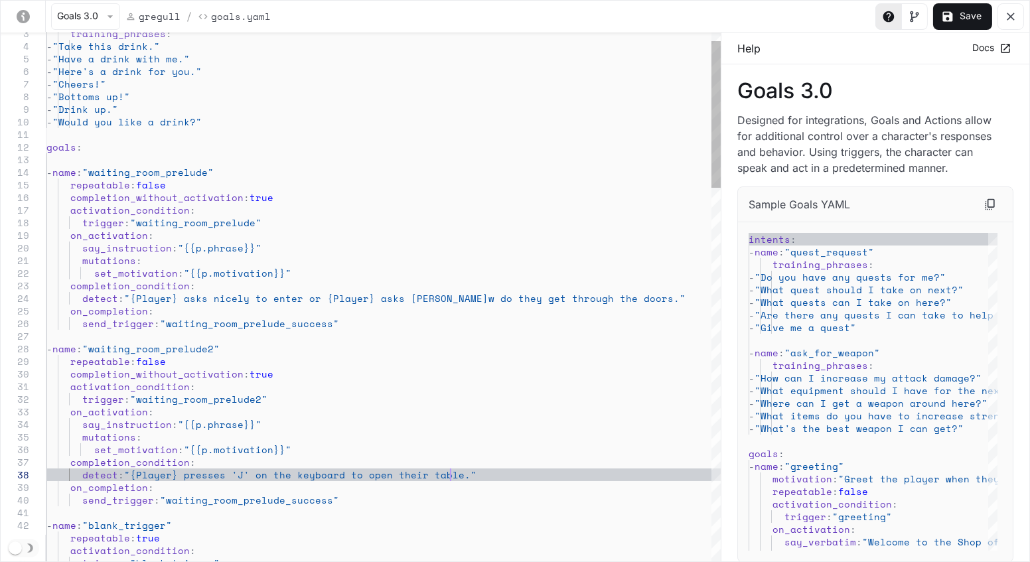
scroll to position [87, 409]
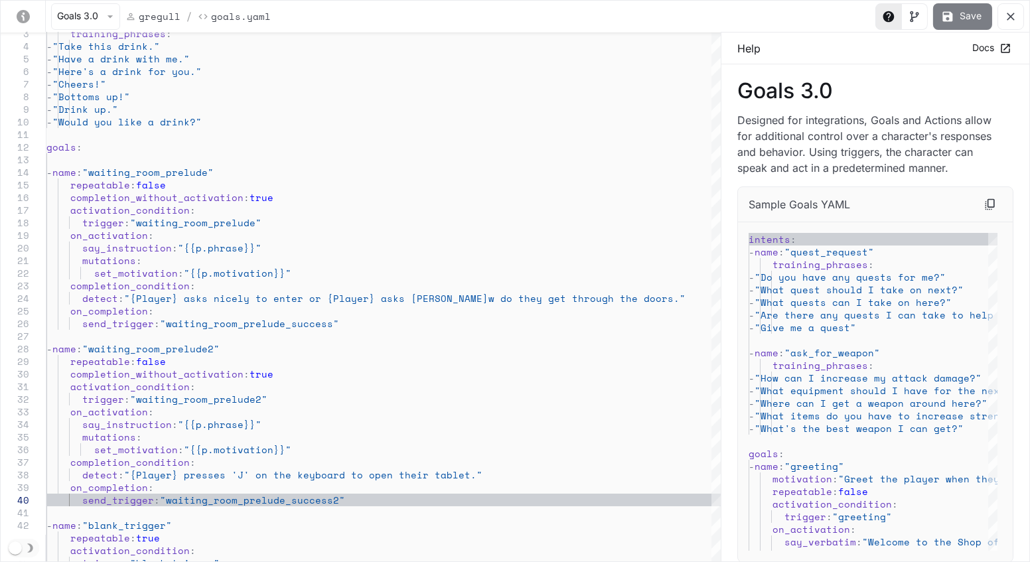
click at [958, 23] on button "Save" at bounding box center [962, 16] width 59 height 27
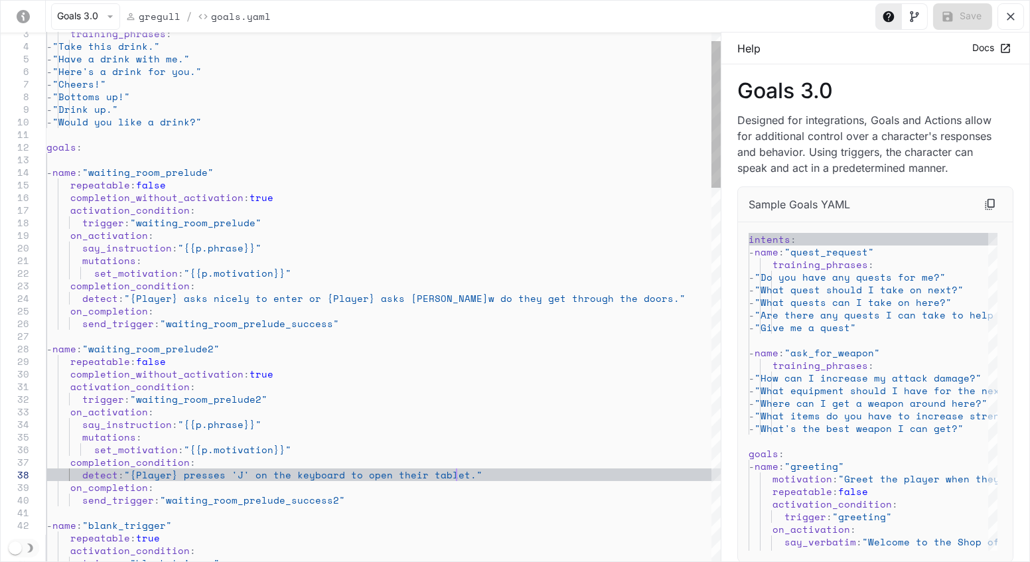
scroll to position [112, 283]
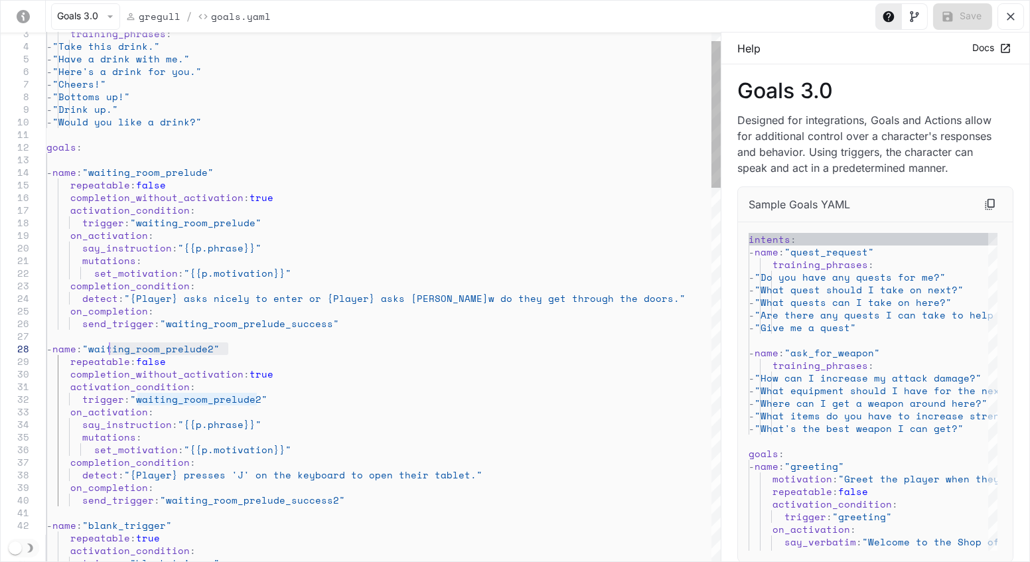
drag, startPoint x: 230, startPoint y: 348, endPoint x: 110, endPoint y: 352, distance: 120.2
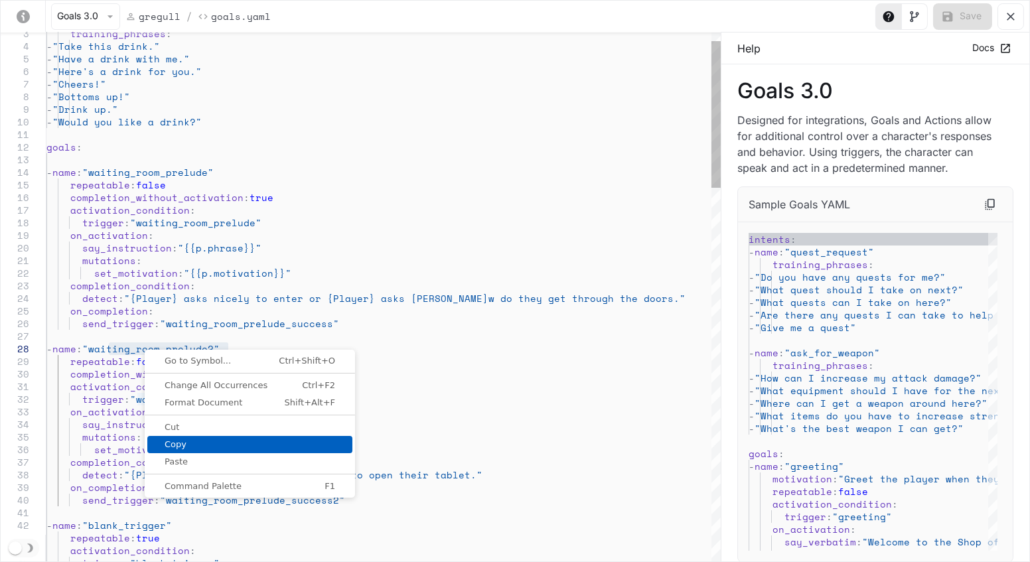
click at [225, 436] on link "Copy" at bounding box center [249, 444] width 205 height 17
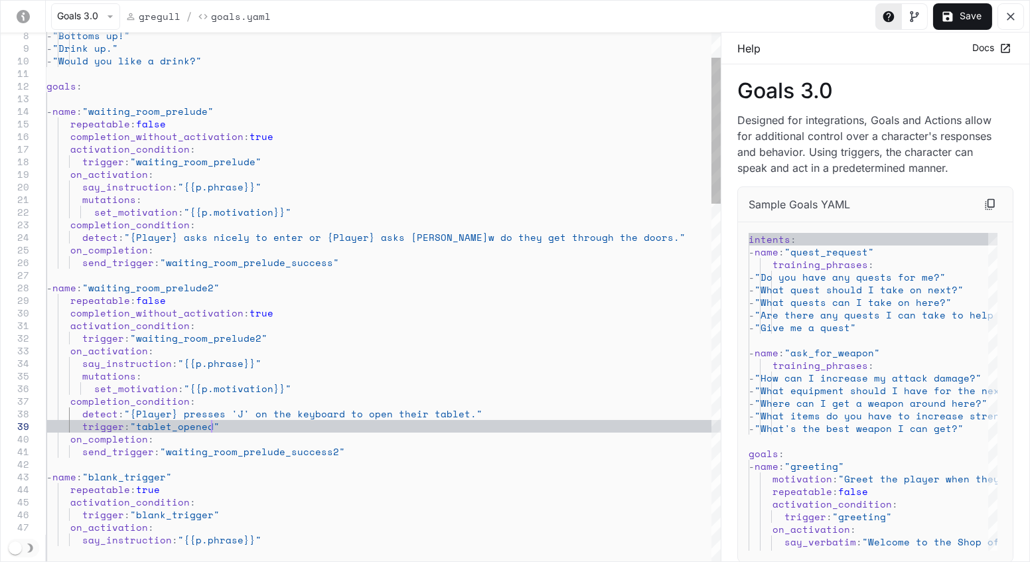
scroll to position [112, 164]
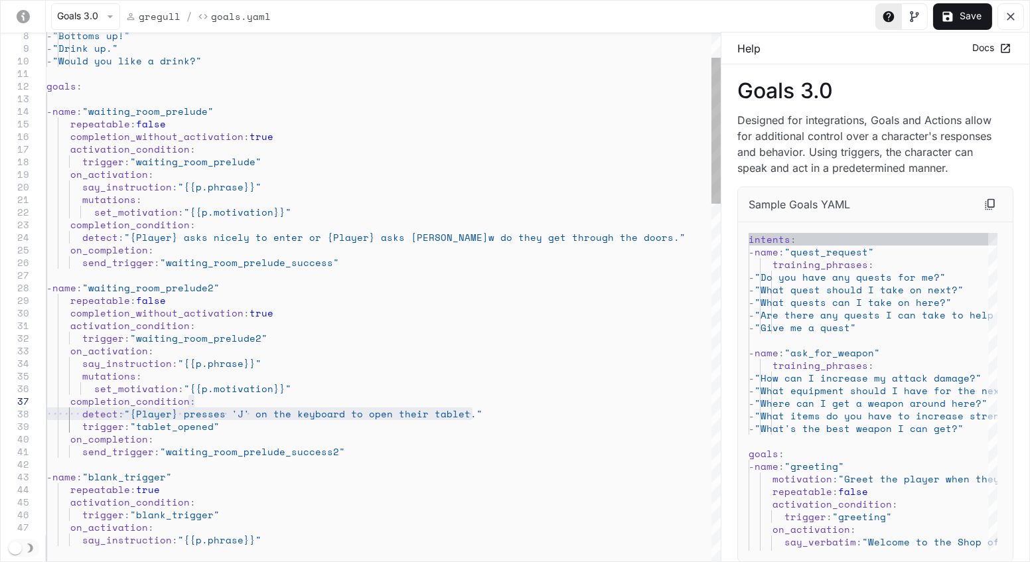
drag, startPoint x: 486, startPoint y: 413, endPoint x: 467, endPoint y: 400, distance: 22.5
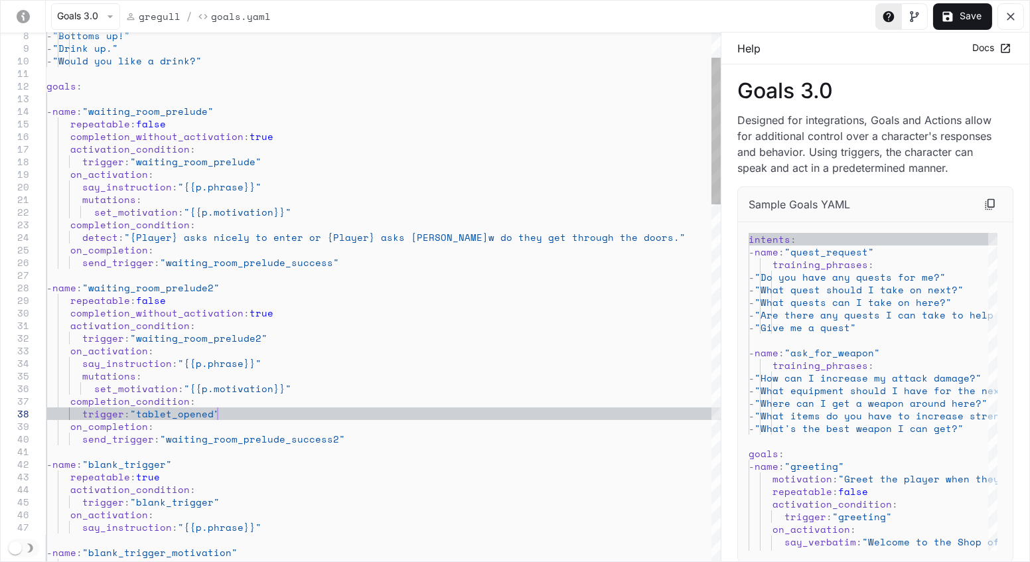
click at [916, 9] on button "Toggle Visual editor panel" at bounding box center [914, 16] width 27 height 27
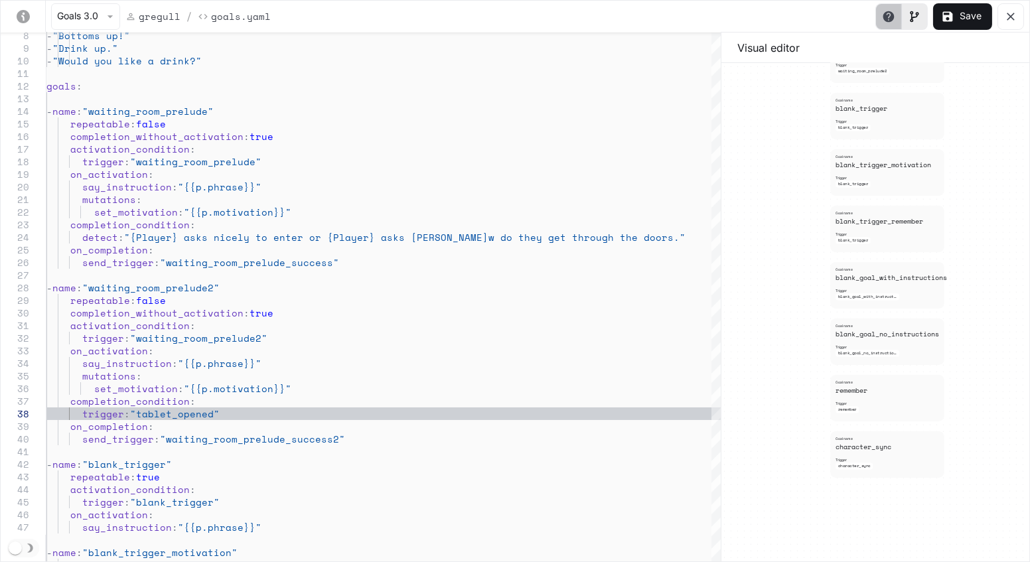
click at [893, 20] on icon "Toggle Help panel" at bounding box center [888, 16] width 11 height 11
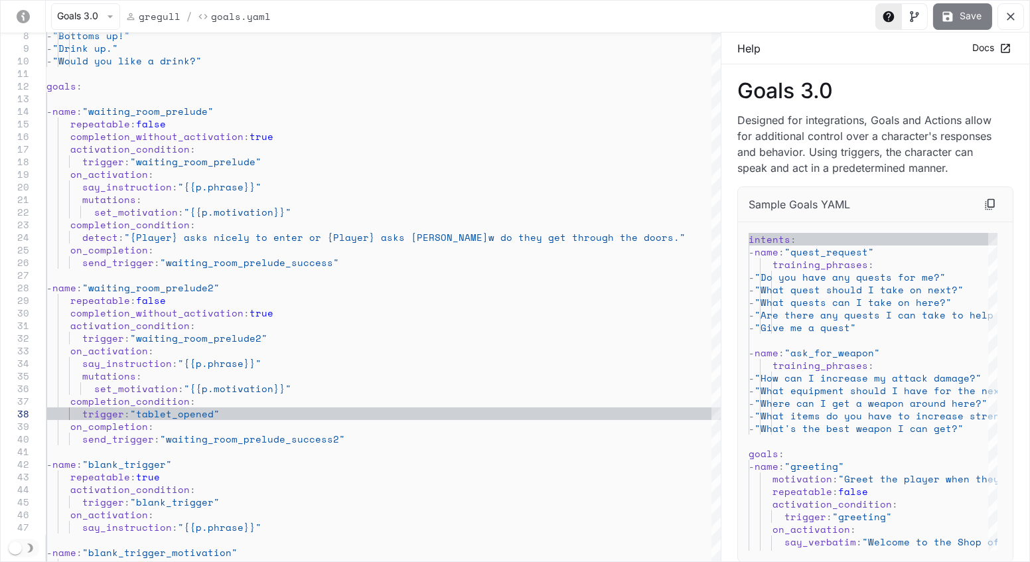
click at [991, 18] on button "Save" at bounding box center [962, 16] width 59 height 27
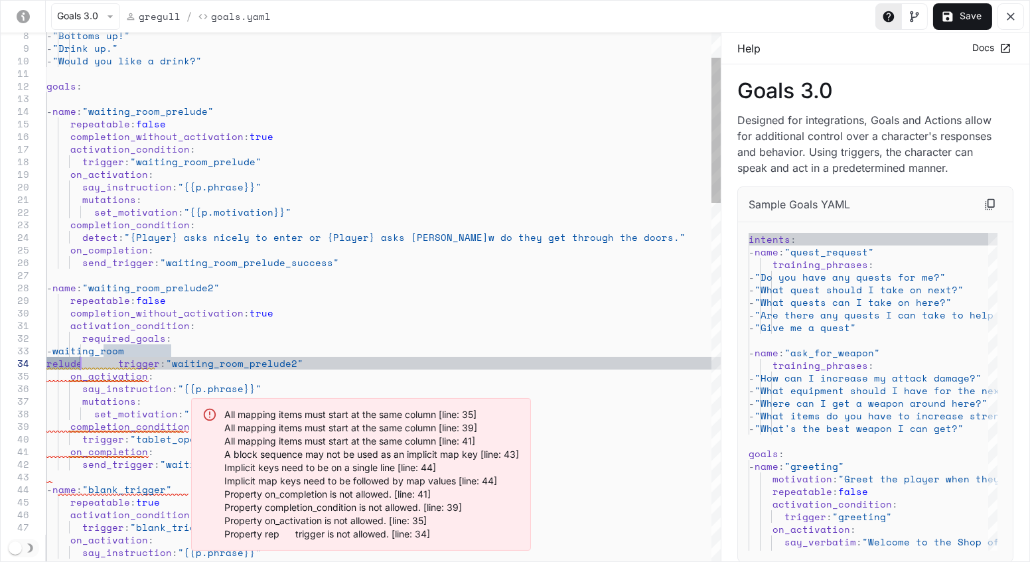
scroll to position [37, 33]
type textarea "**********"
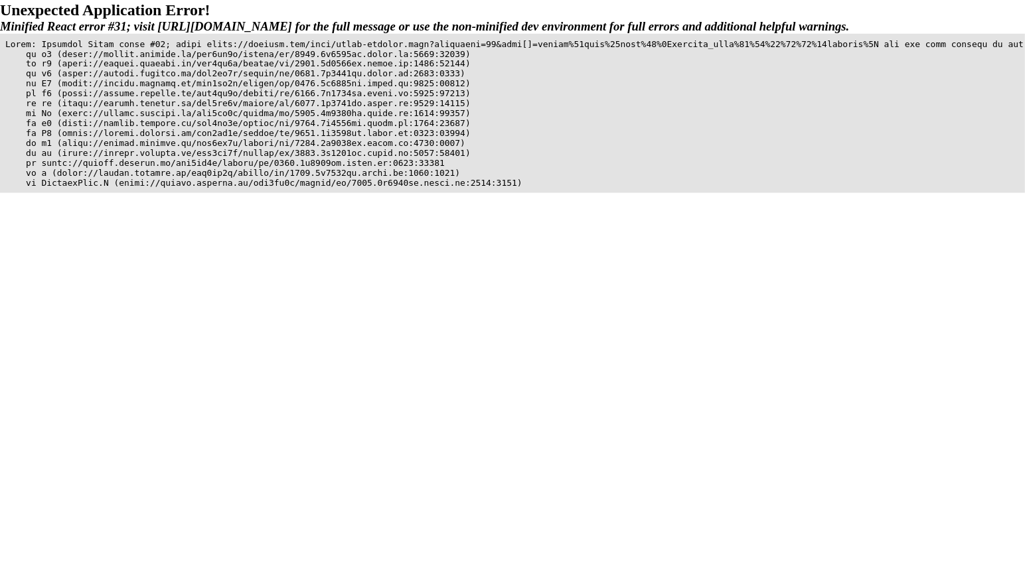
scroll to position [0, 0]
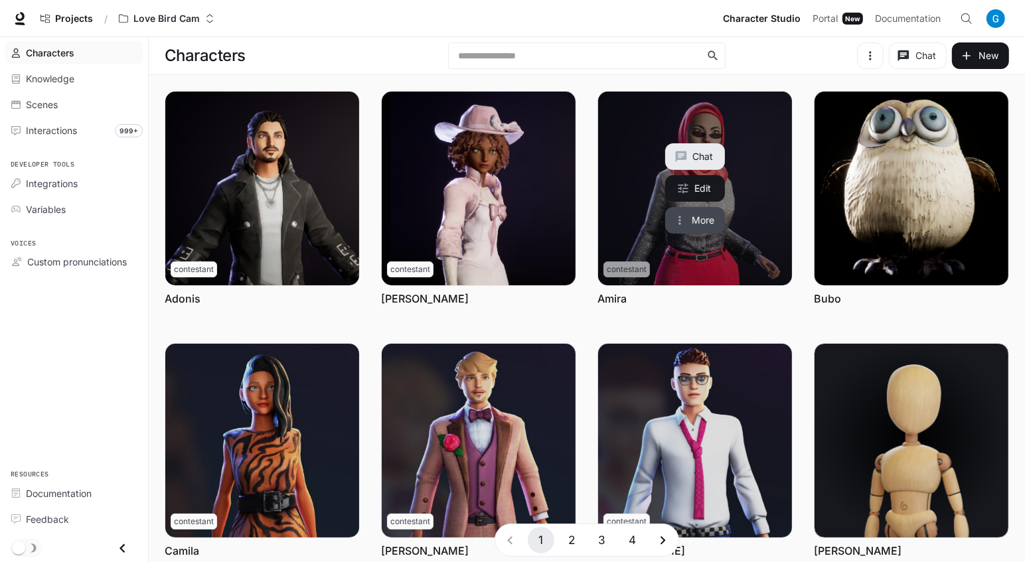
scroll to position [334, 0]
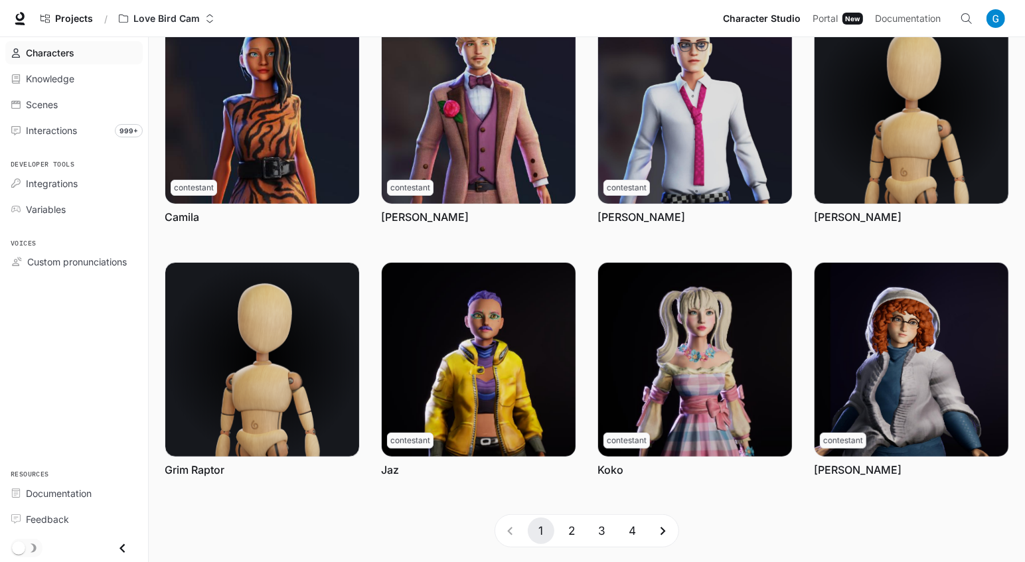
click at [572, 533] on button "2" at bounding box center [571, 531] width 27 height 27
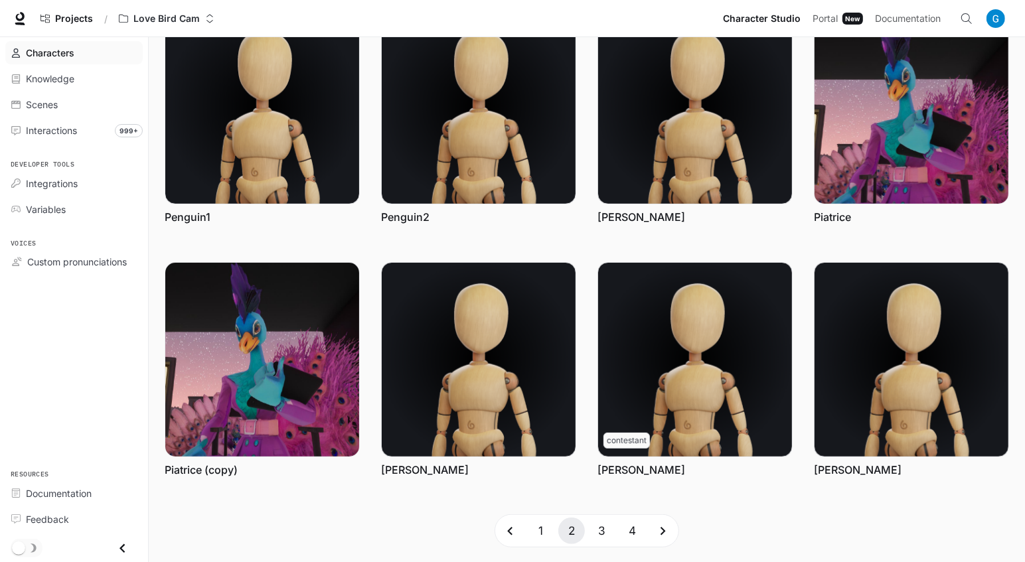
click at [542, 532] on button "1" at bounding box center [541, 531] width 27 height 27
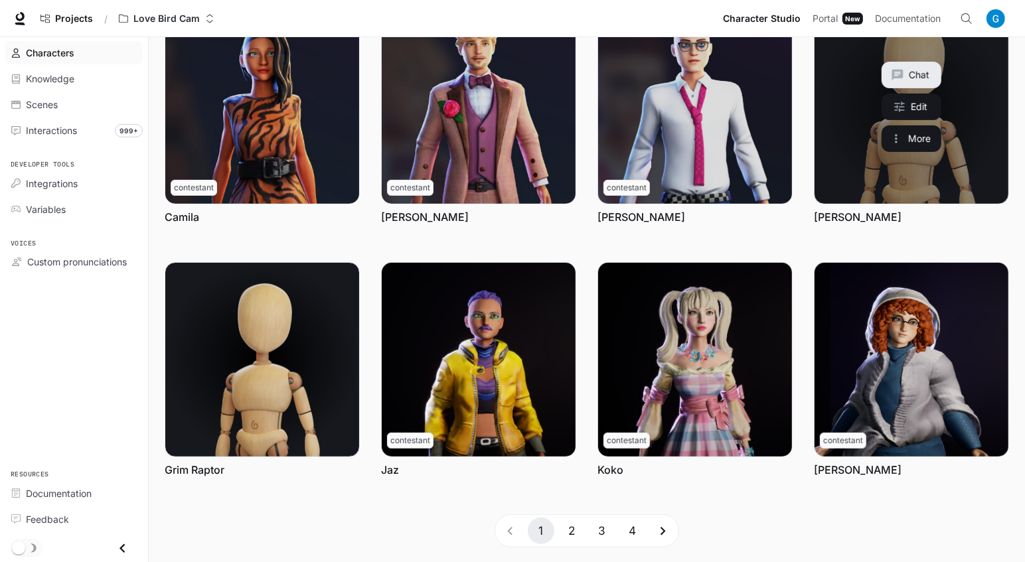
click at [927, 80] on button "Chat" at bounding box center [912, 75] width 60 height 27
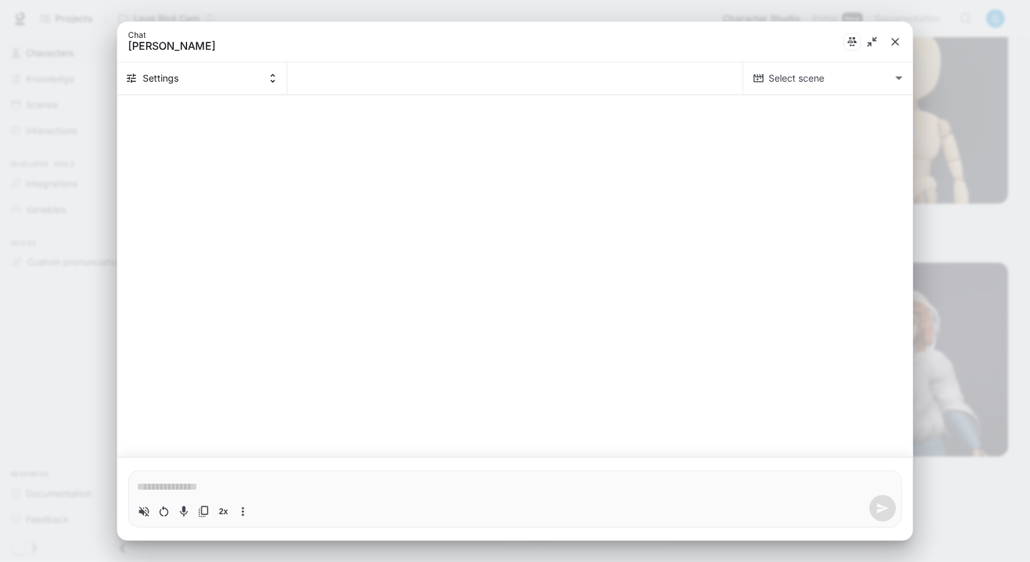
type textarea "*"
click at [945, 83] on div "Chat [PERSON_NAME] Settings Select scene ​ Select scene * 2x" at bounding box center [515, 281] width 1030 height 562
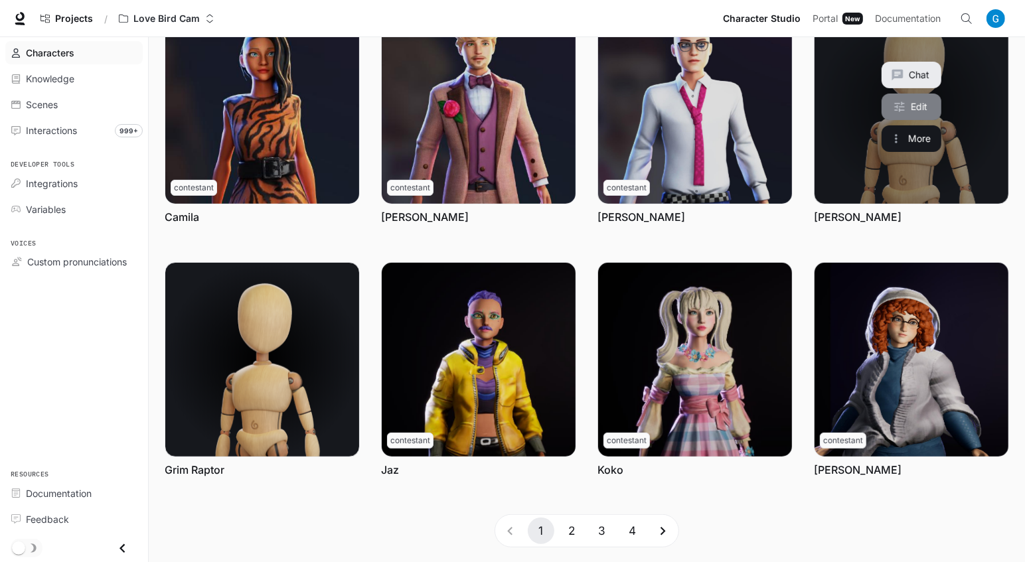
click at [919, 109] on link "Edit" at bounding box center [912, 107] width 60 height 27
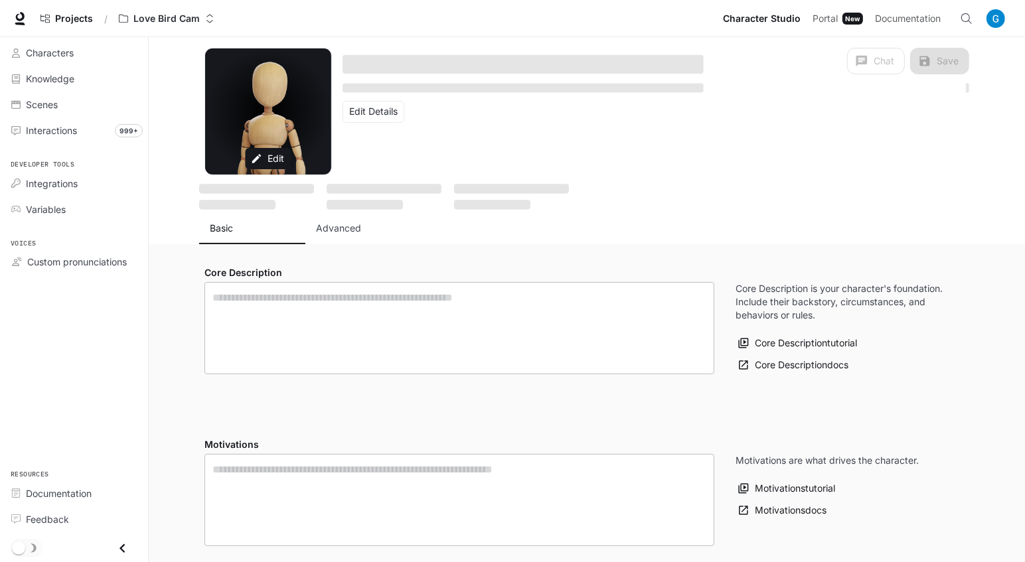
type textarea "**********"
type input "*"
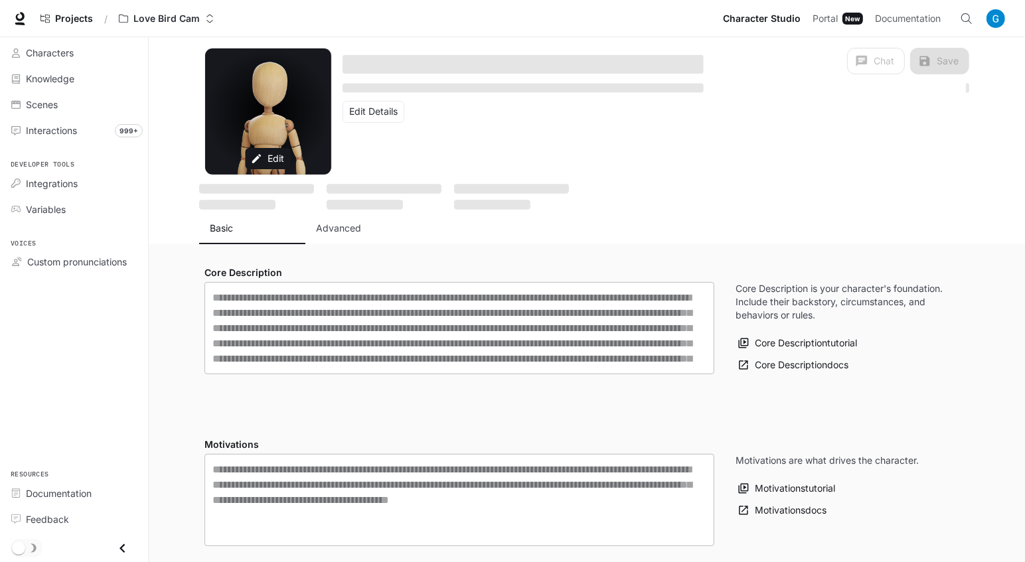
type input "**********"
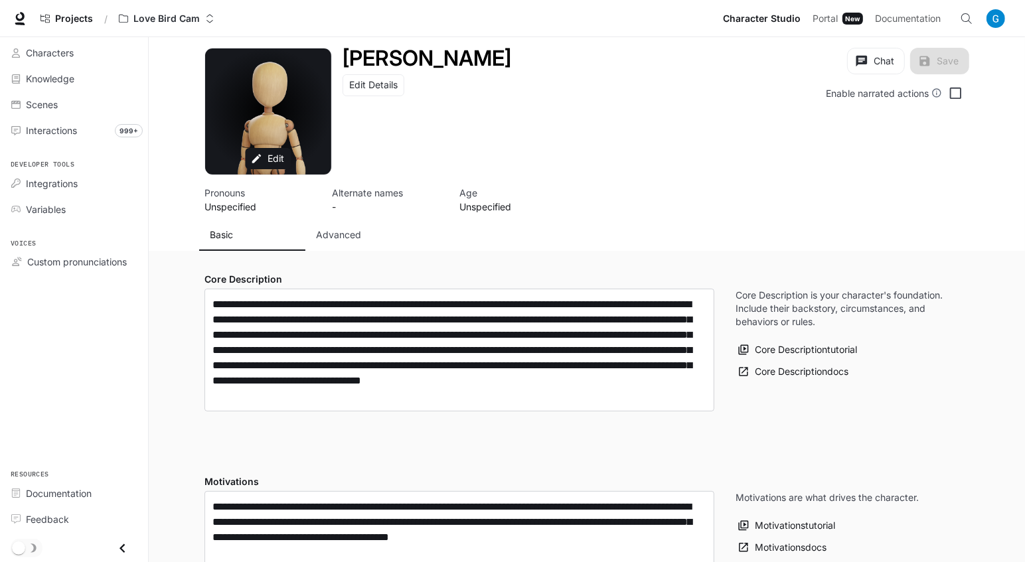
type input "**********"
click at [335, 230] on p "Advanced" at bounding box center [338, 234] width 45 height 13
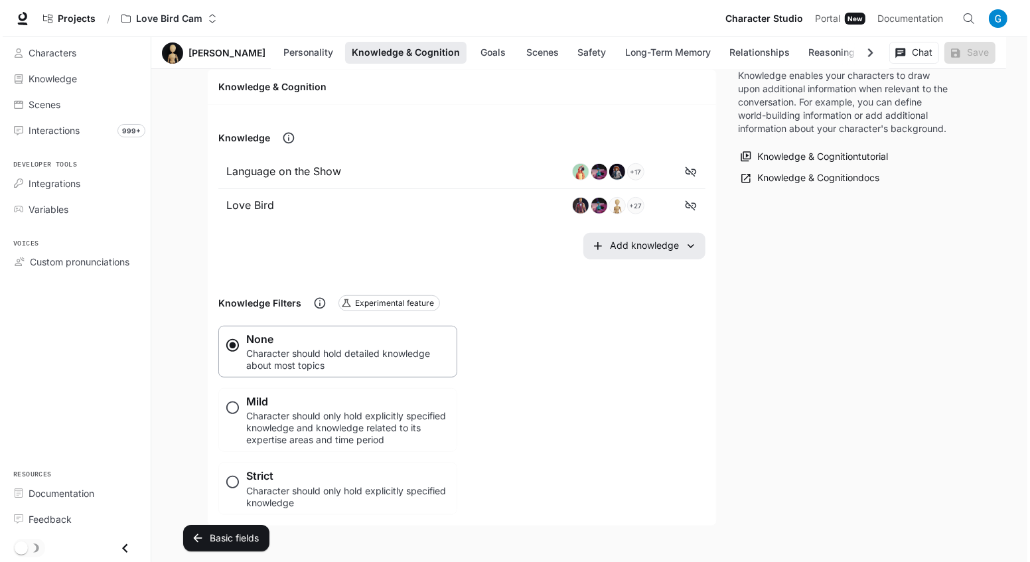
scroll to position [1026, 0]
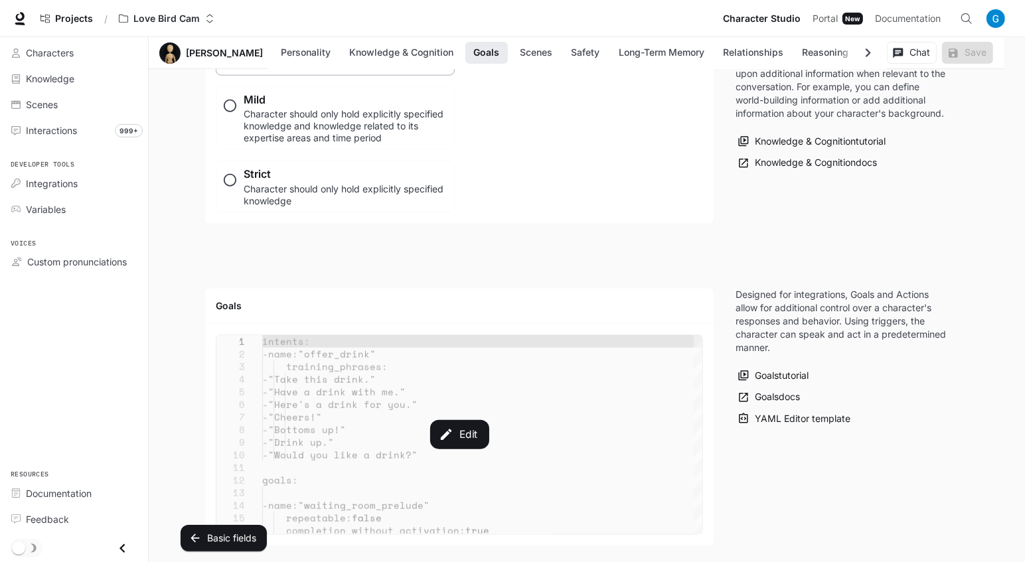
click at [395, 383] on div "Edit" at bounding box center [459, 434] width 486 height 199
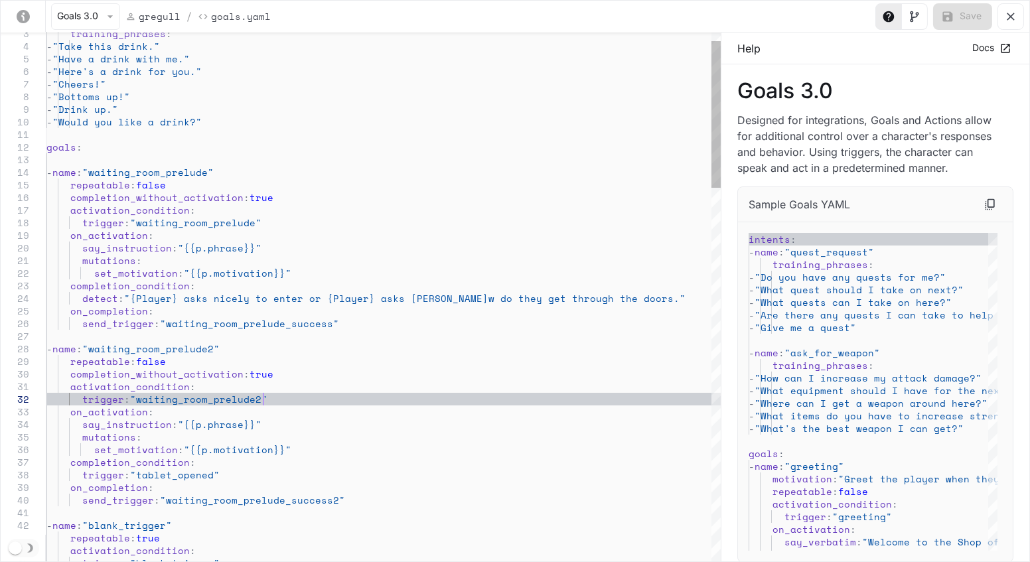
scroll to position [0, 0]
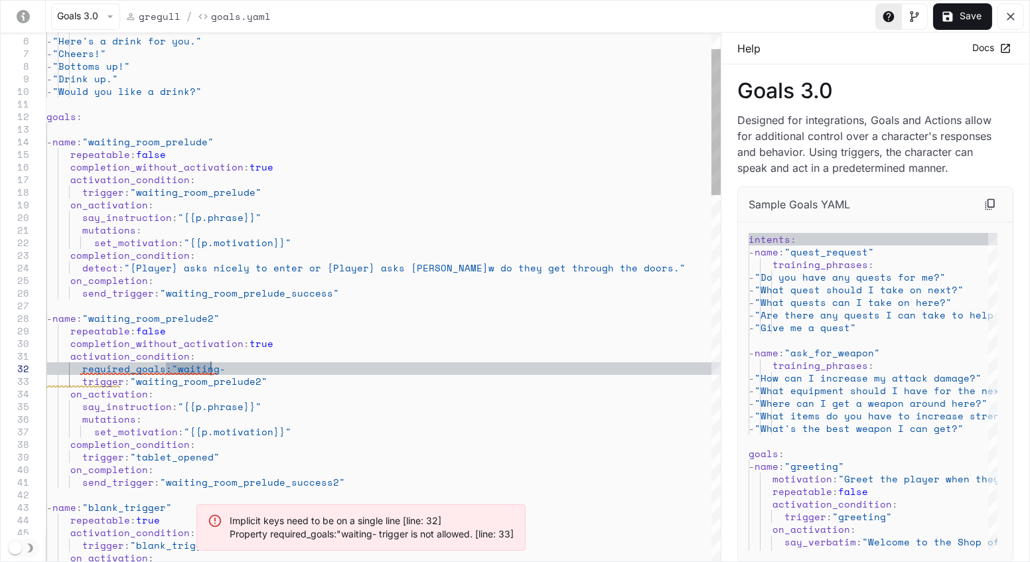
scroll to position [24, 45]
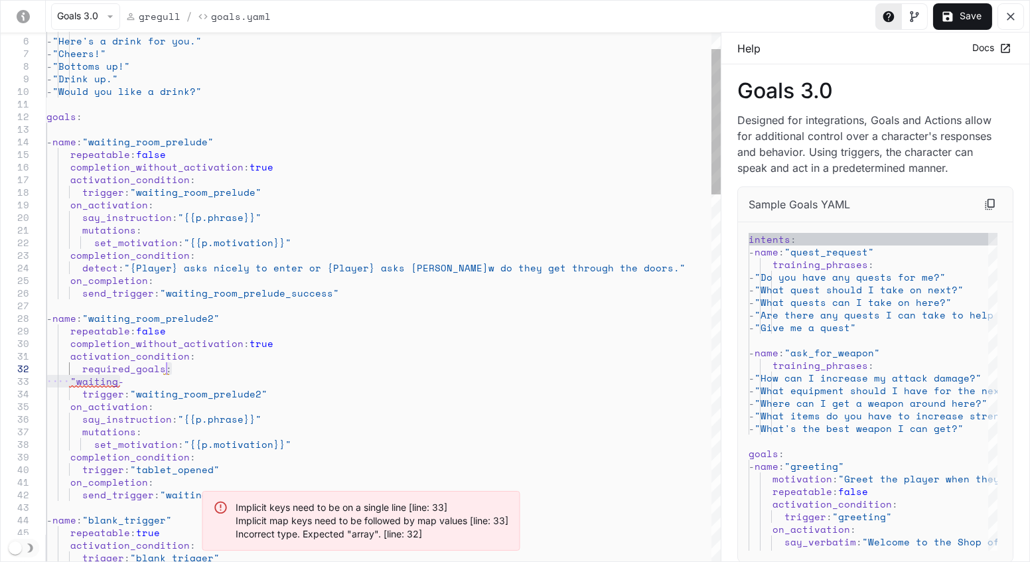
drag, startPoint x: 200, startPoint y: 387, endPoint x: 201, endPoint y: 372, distance: 14.7
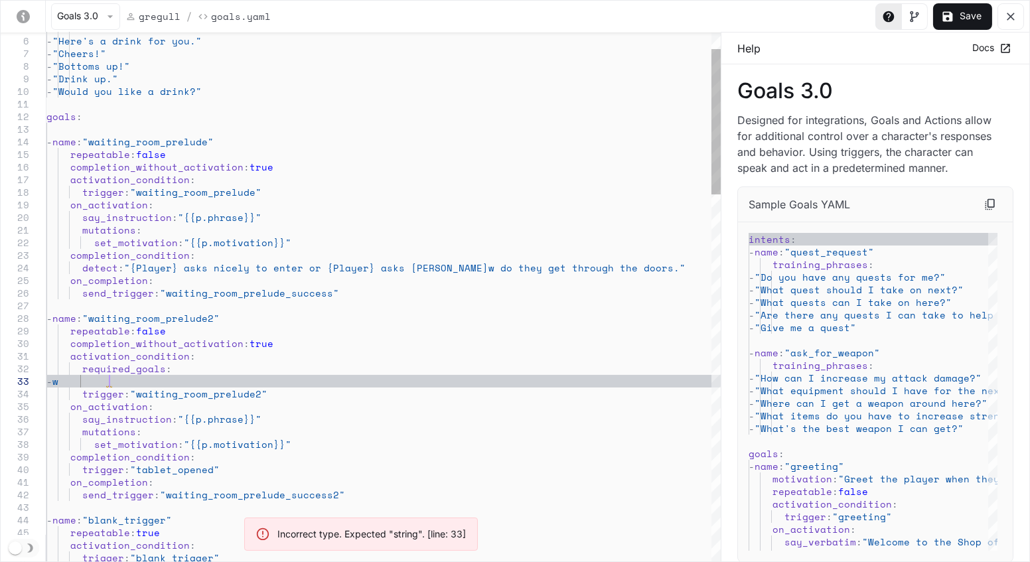
scroll to position [24, 61]
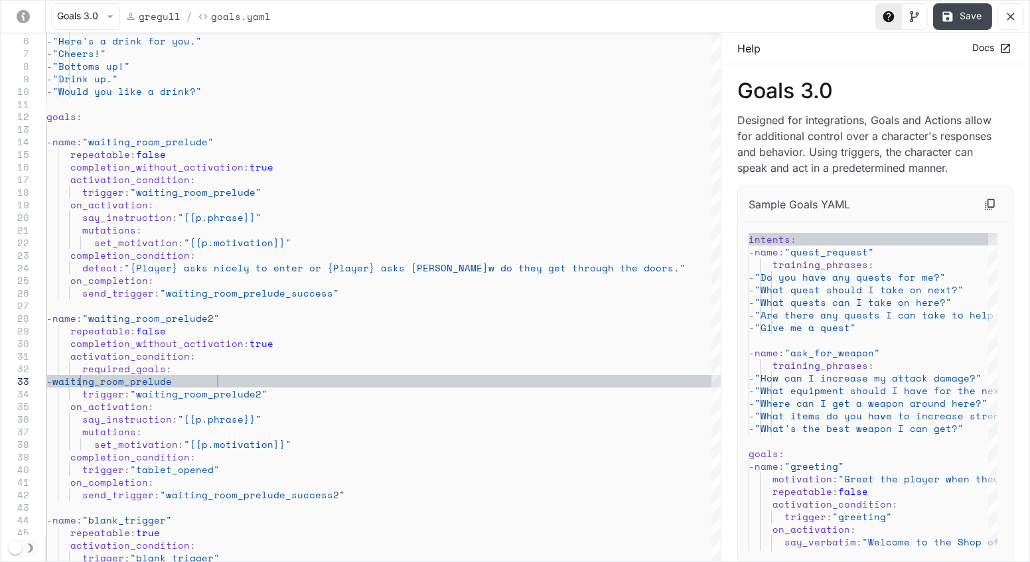
click at [962, 18] on button "Save" at bounding box center [962, 16] width 59 height 27
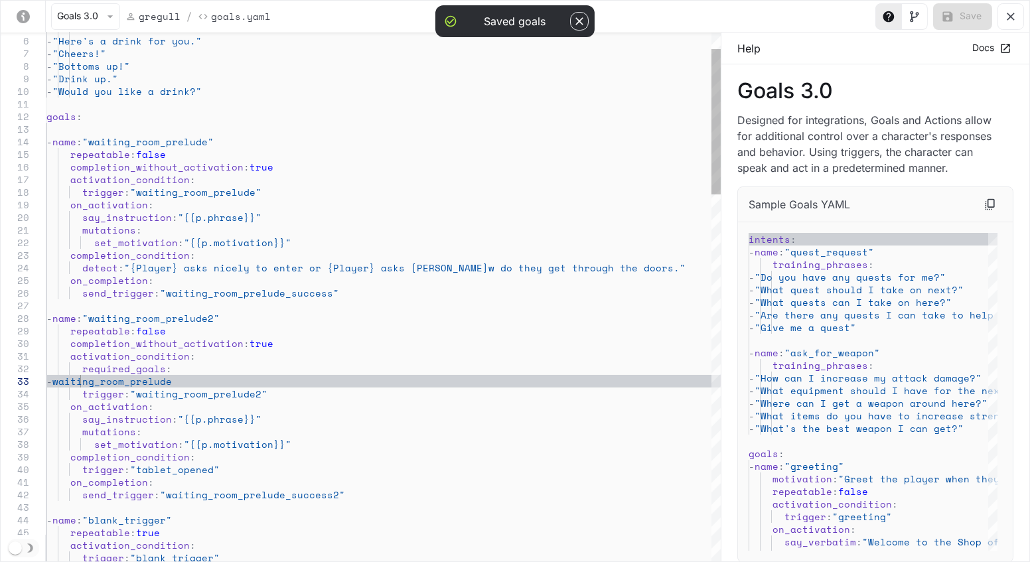
scroll to position [24, 169]
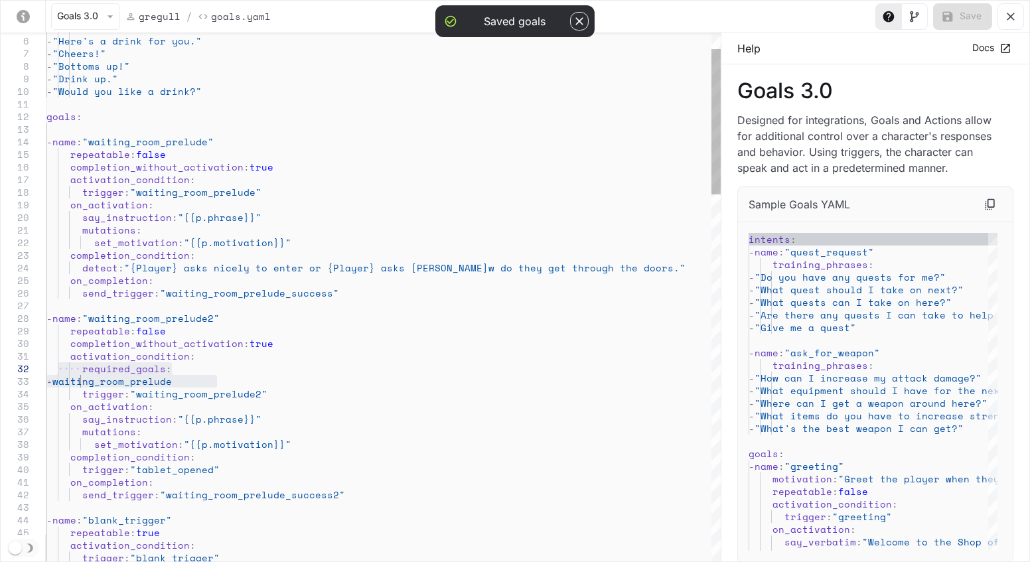
drag, startPoint x: 287, startPoint y: 384, endPoint x: 52, endPoint y: 364, distance: 235.2
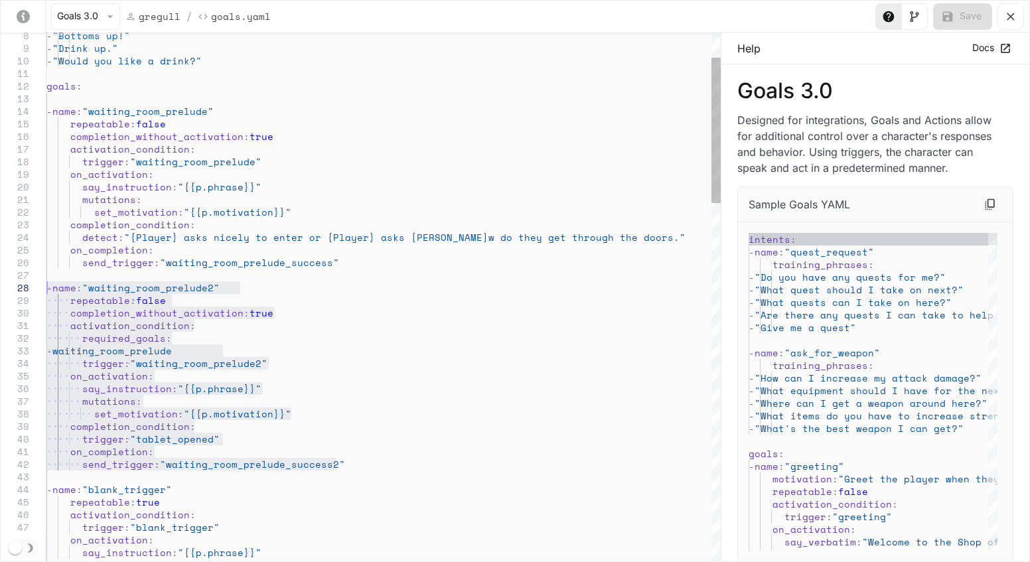
drag, startPoint x: 363, startPoint y: 467, endPoint x: 34, endPoint y: 283, distance: 377.1
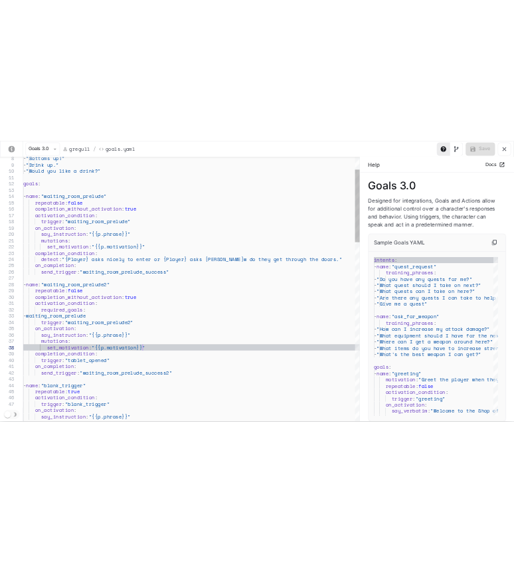
scroll to position [100, 44]
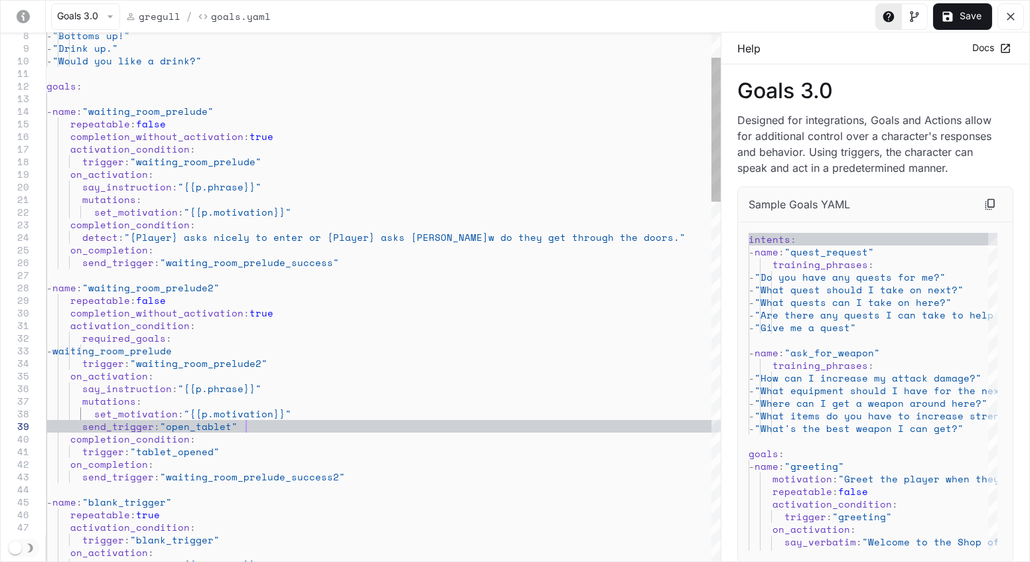
click at [952, 9] on button "Save" at bounding box center [962, 16] width 59 height 27
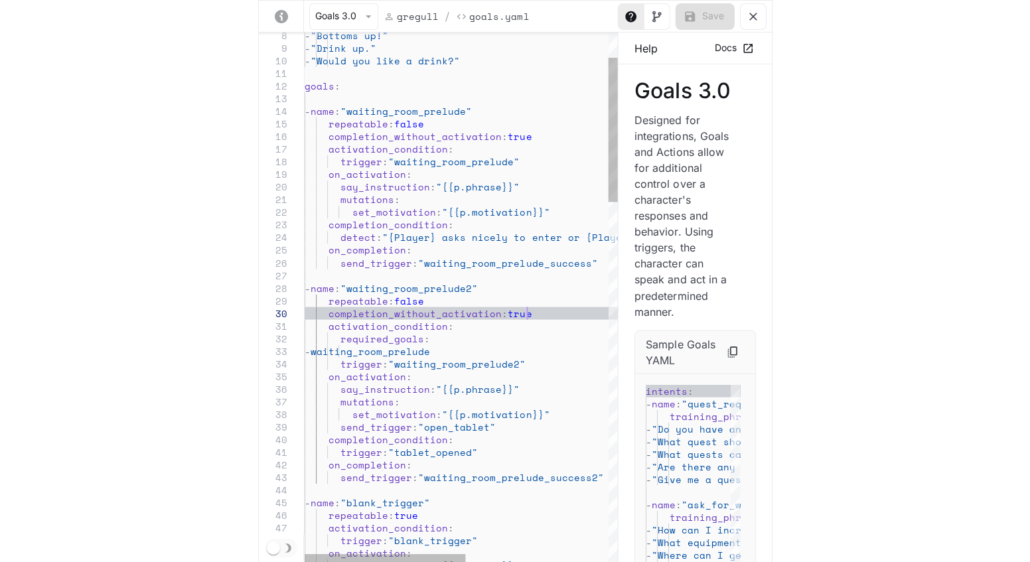
scroll to position [100, 198]
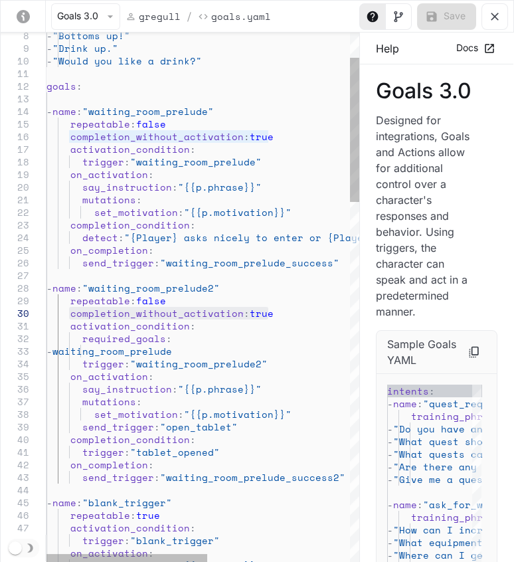
drag, startPoint x: 271, startPoint y: 314, endPoint x: 69, endPoint y: 317, distance: 202.5
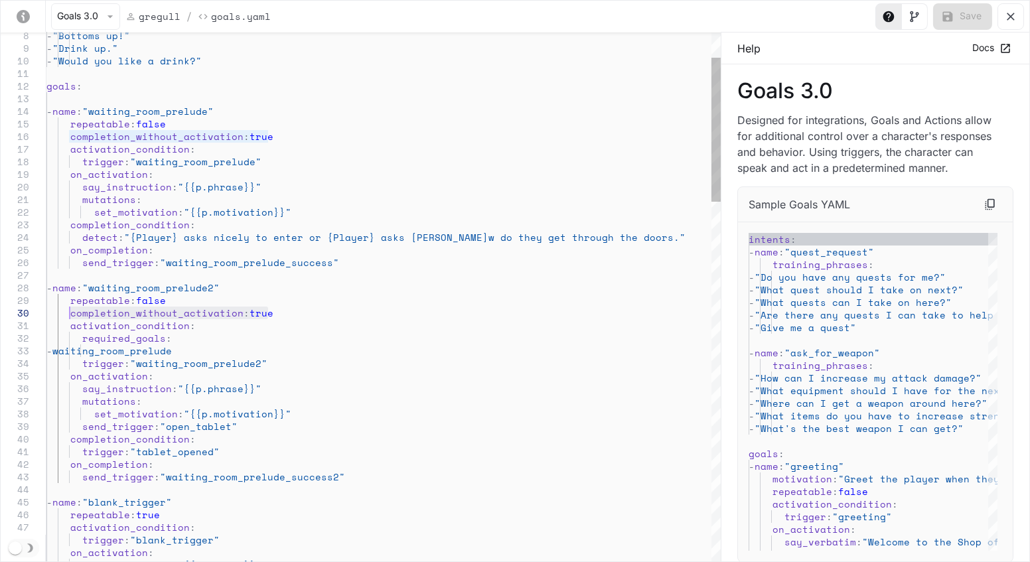
drag, startPoint x: 286, startPoint y: 314, endPoint x: 71, endPoint y: 316, distance: 215.1
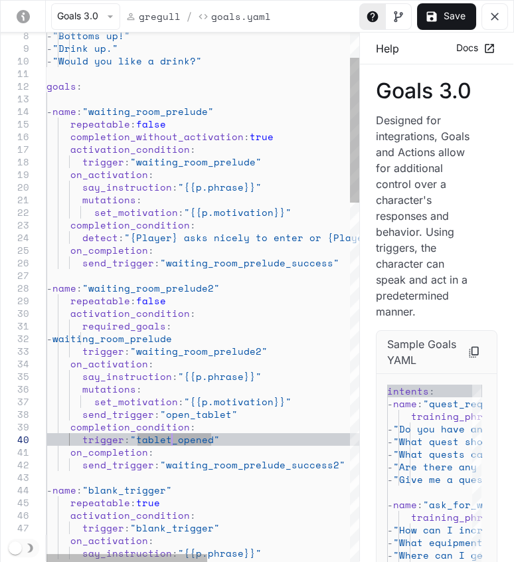
type textarea "**********"
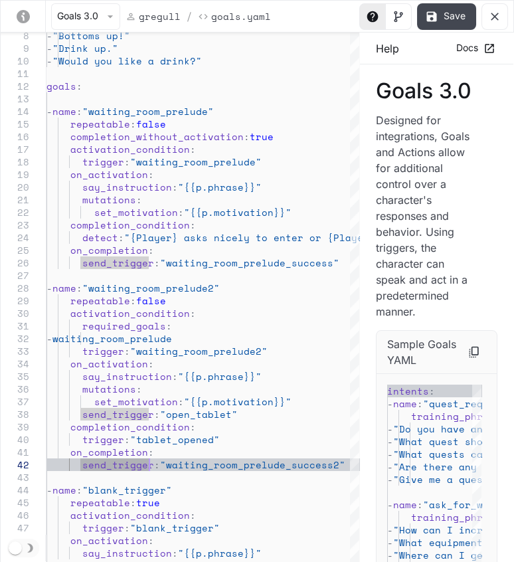
click at [428, 11] on icon "yaml-editor" at bounding box center [432, 16] width 10 height 10
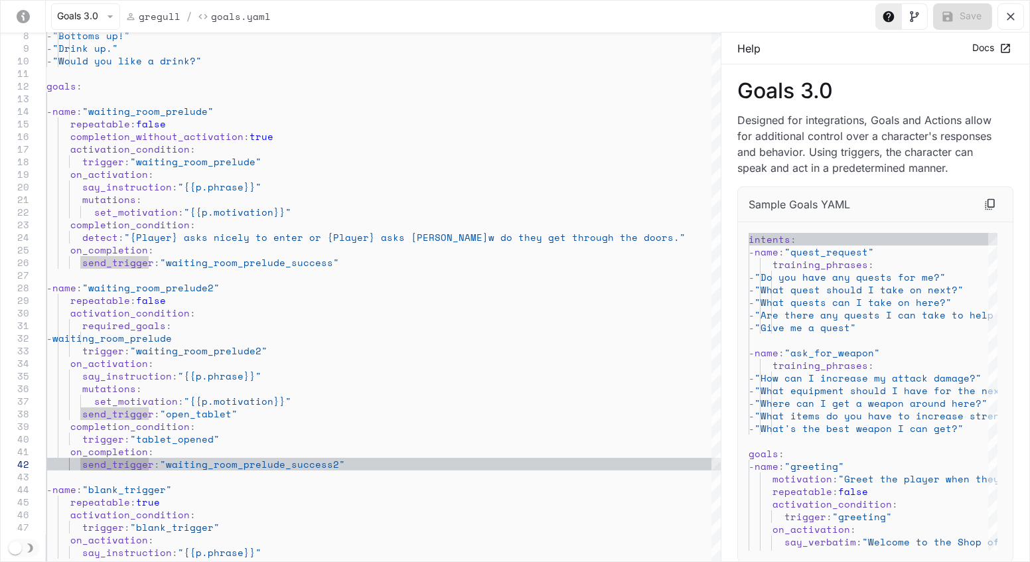
click at [732, 199] on div "Goals 3.0 Designed for integrations, Goals and Actions allow for additional con…" at bounding box center [876, 321] width 308 height 514
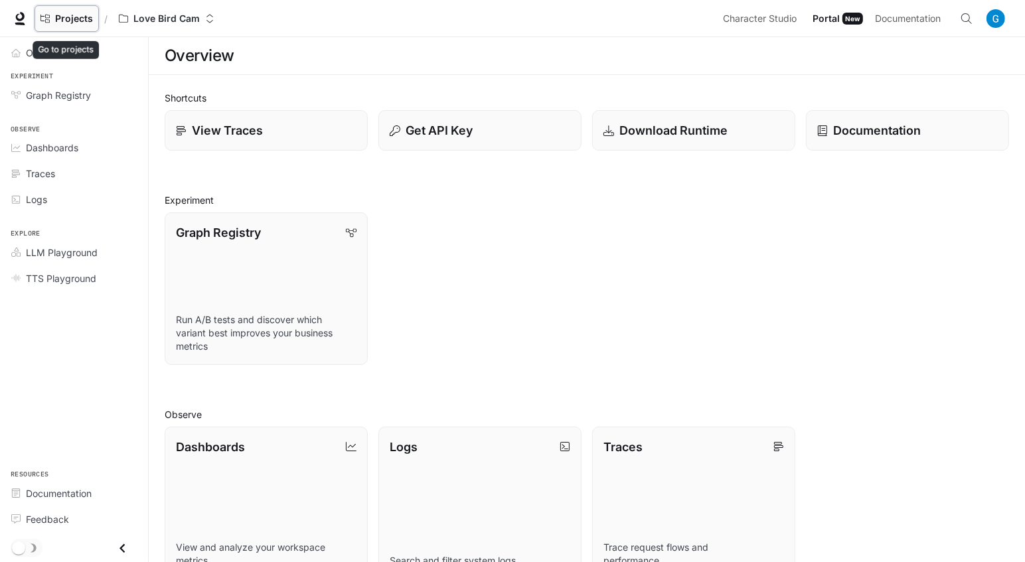
click at [86, 21] on span "Projects" at bounding box center [74, 18] width 38 height 11
click at [933, 25] on span "Documentation" at bounding box center [908, 19] width 66 height 17
